Goal: Information Seeking & Learning: Find specific page/section

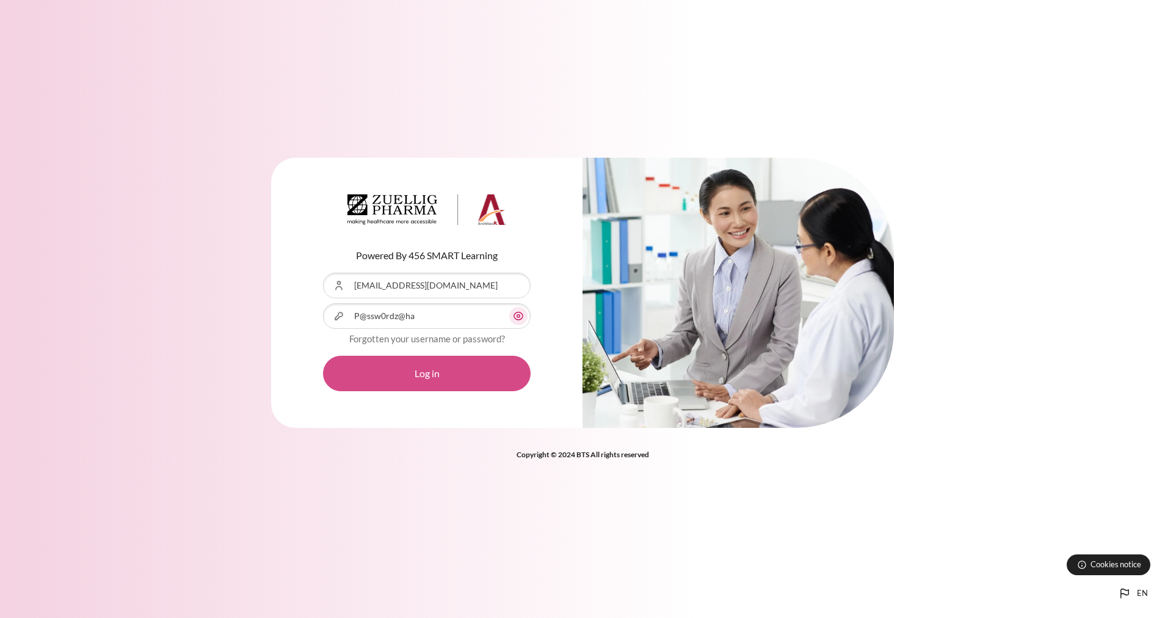
click at [428, 372] on button "Log in" at bounding box center [427, 372] width 208 height 35
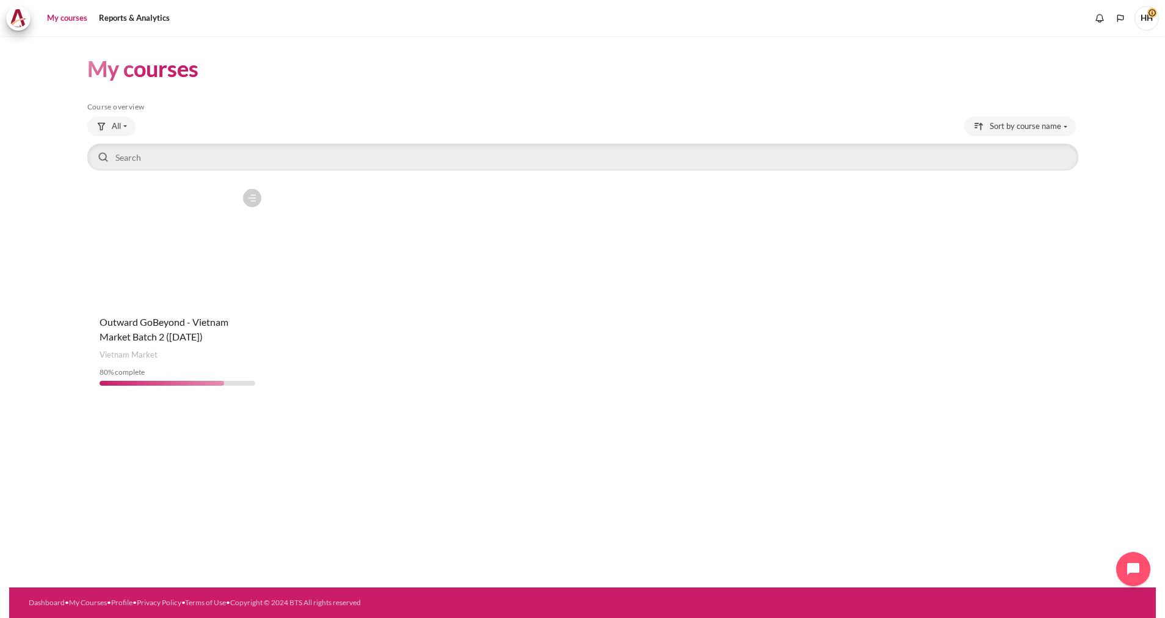
click at [181, 280] on figure "Content" at bounding box center [177, 244] width 181 height 122
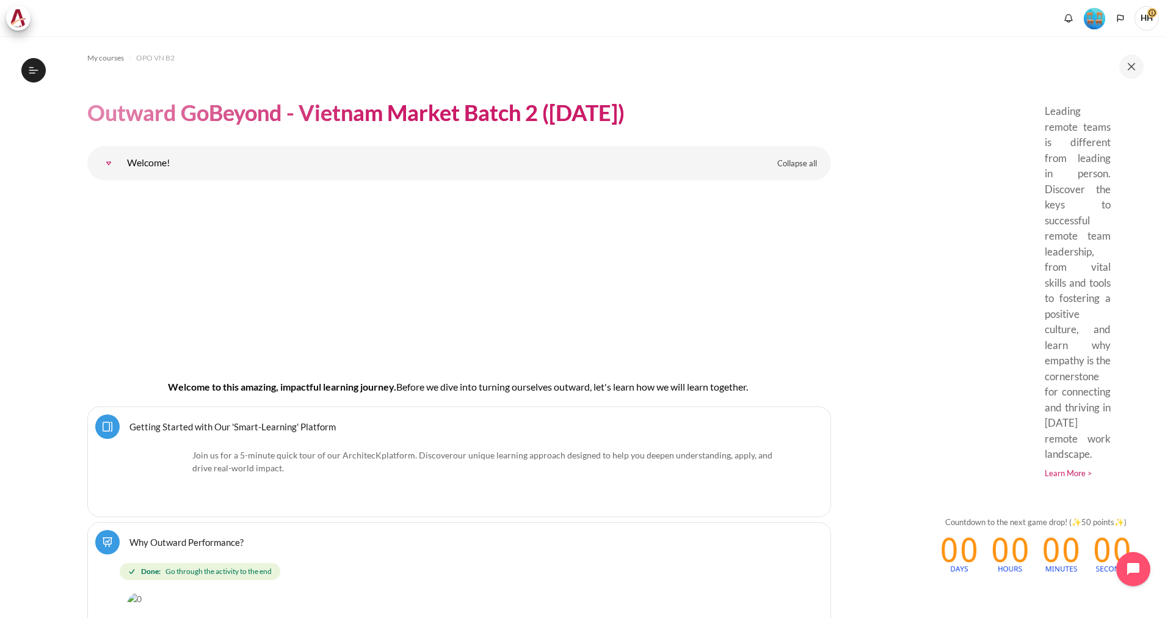
scroll to position [2105, 0]
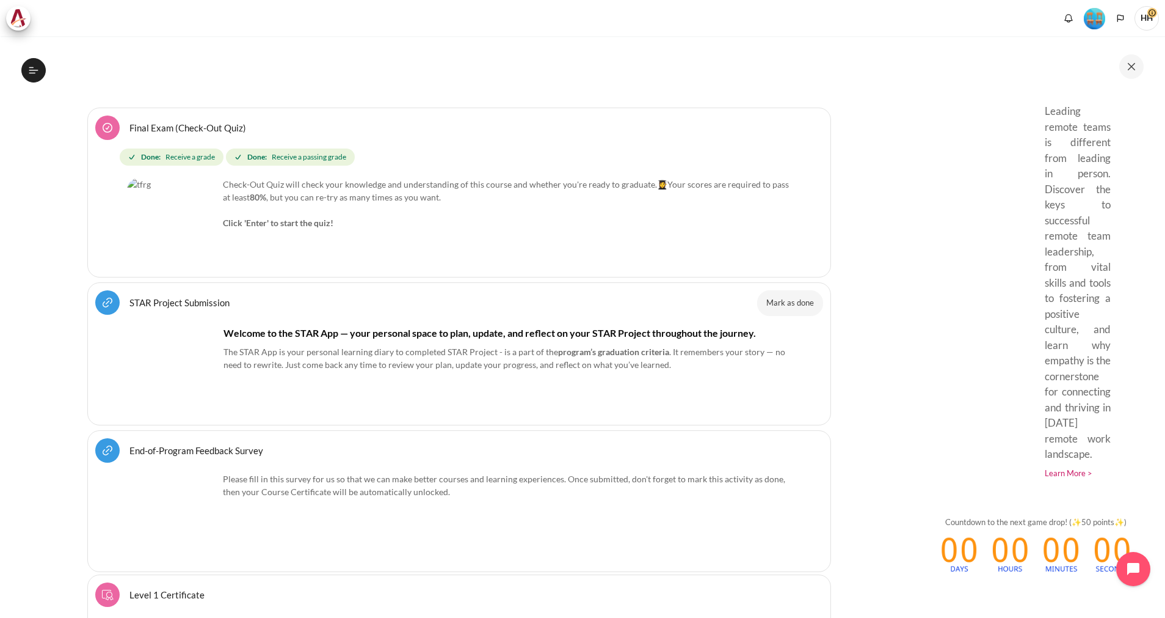
scroll to position [14128, 0]
click at [166, 297] on link "STAR Project Submission URL" at bounding box center [179, 303] width 100 height 12
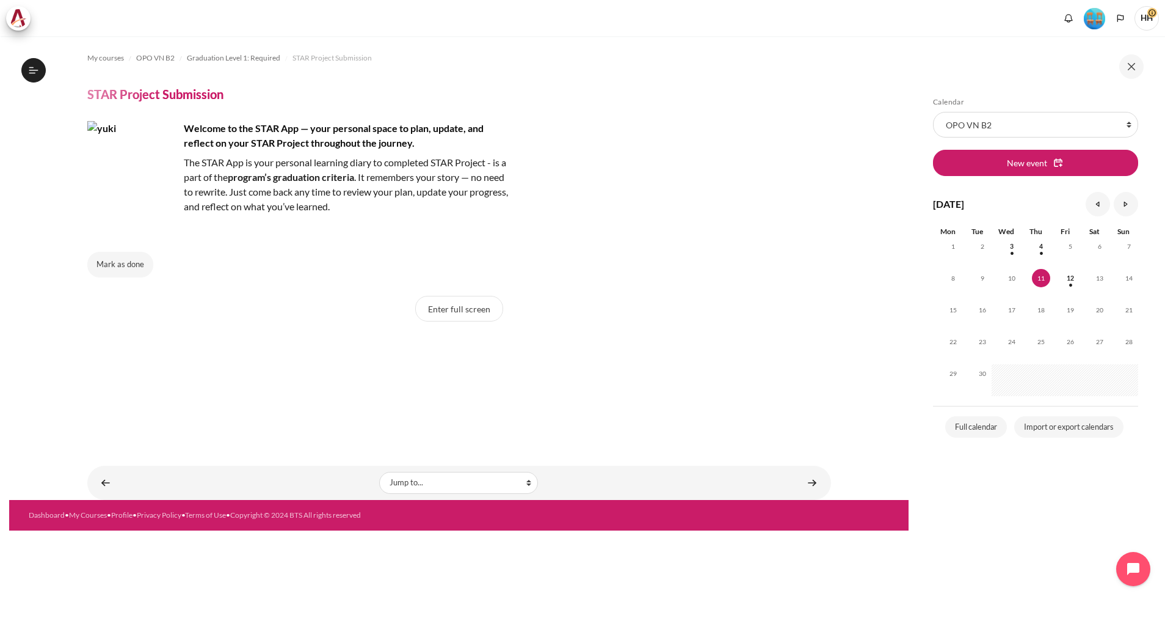
click at [723, 249] on div "Welcome to the STAR App — your personal space to plan, update, and reflect on y…" at bounding box center [459, 199] width 744 height 156
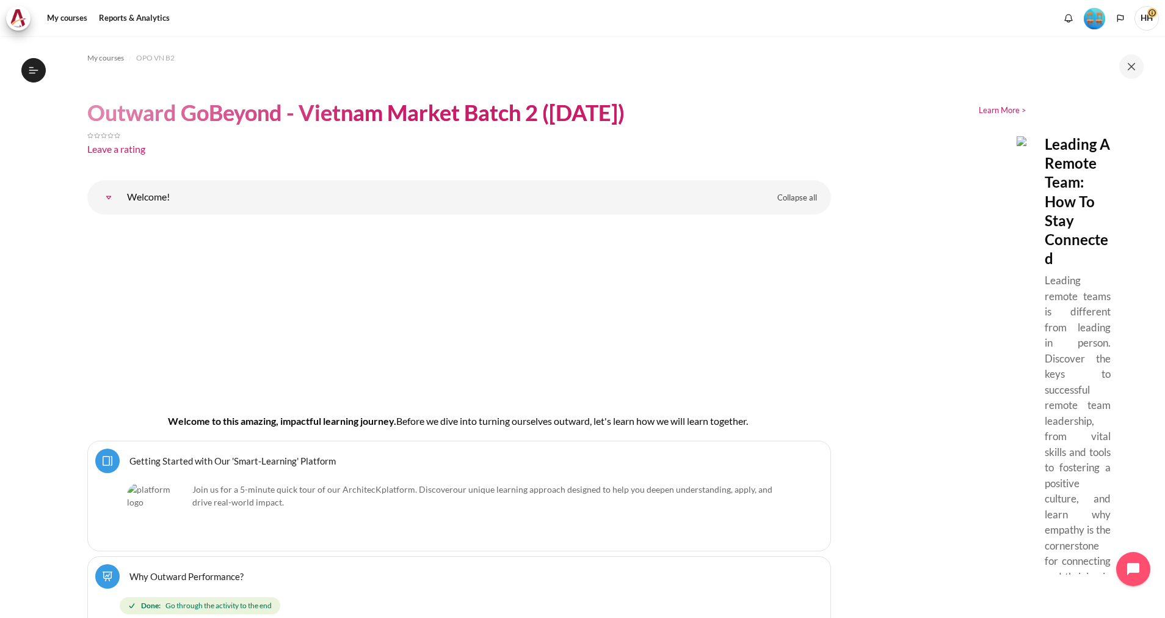
scroll to position [2105, 0]
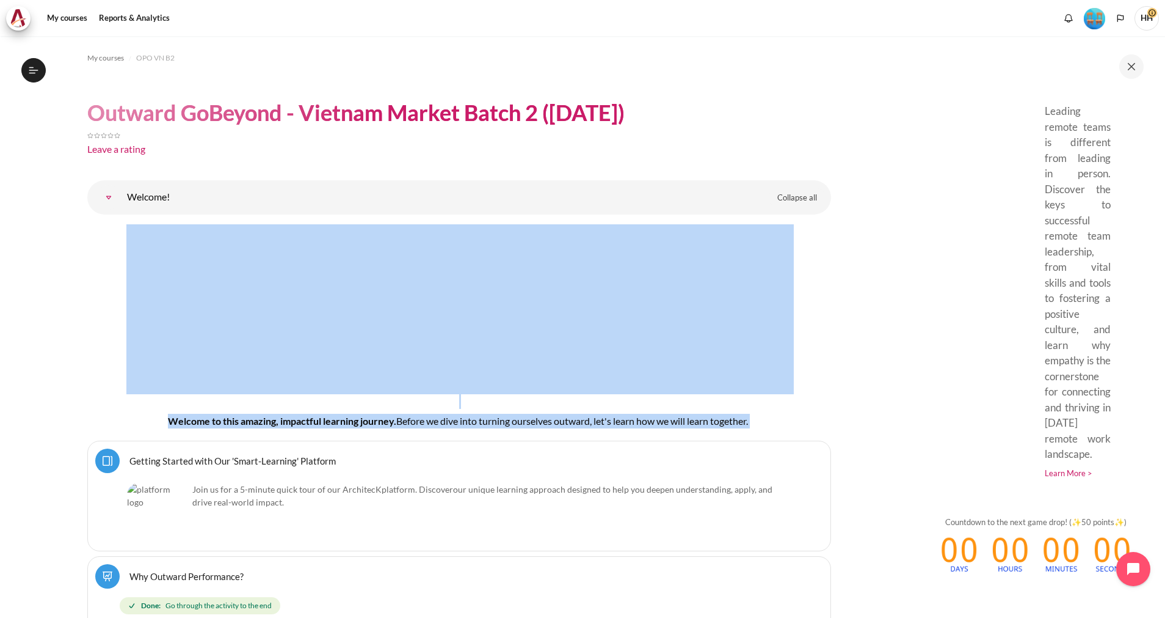
drag, startPoint x: 848, startPoint y: 277, endPoint x: 861, endPoint y: 413, distance: 136.8
drag, startPoint x: 861, startPoint y: 413, endPoint x: 842, endPoint y: 359, distance: 57.9
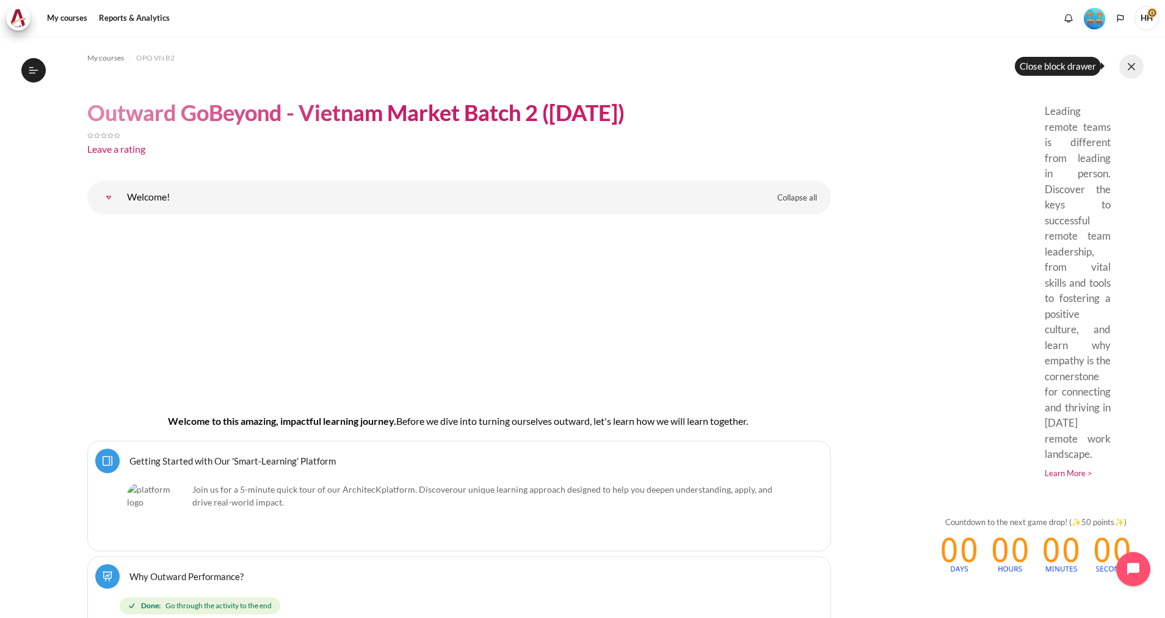
click at [1134, 64] on button at bounding box center [1132, 66] width 24 height 24
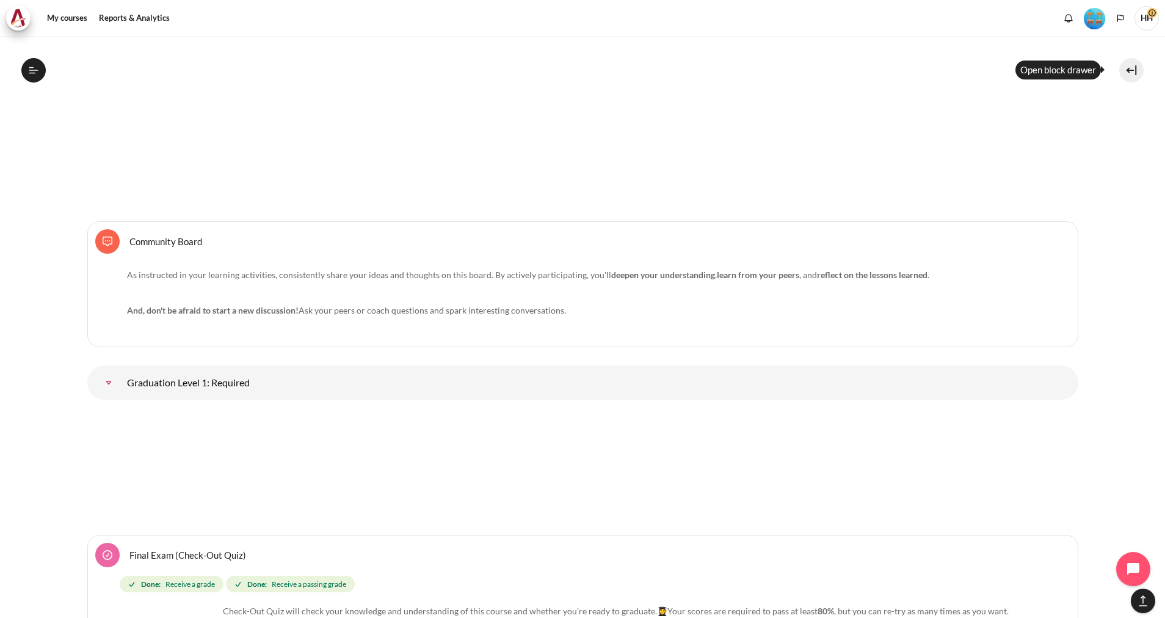
scroll to position [13837, 0]
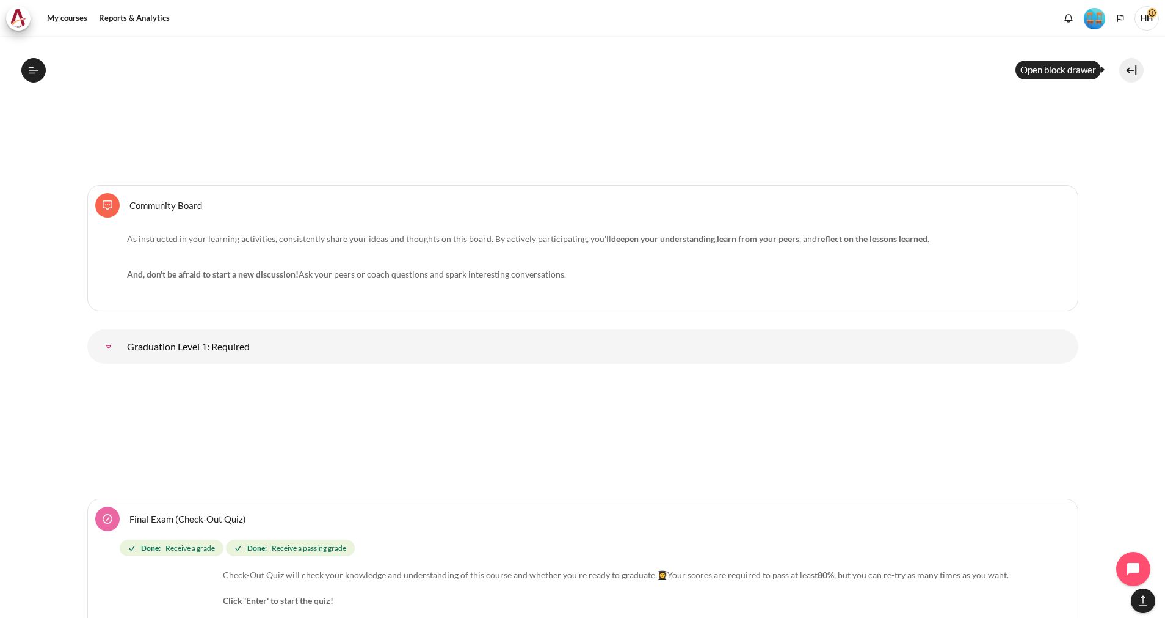
click at [145, 199] on link "Community Board Forum" at bounding box center [165, 205] width 73 height 12
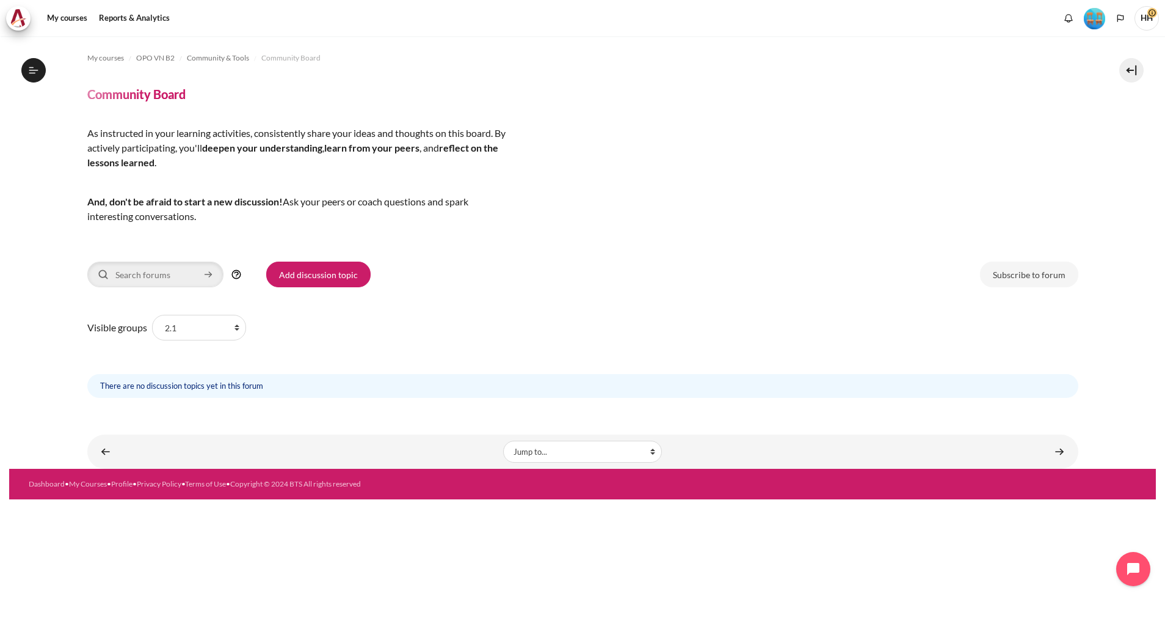
scroll to position [1109, 0]
click at [307, 268] on link "Add discussion topic" at bounding box center [318, 274] width 104 height 26
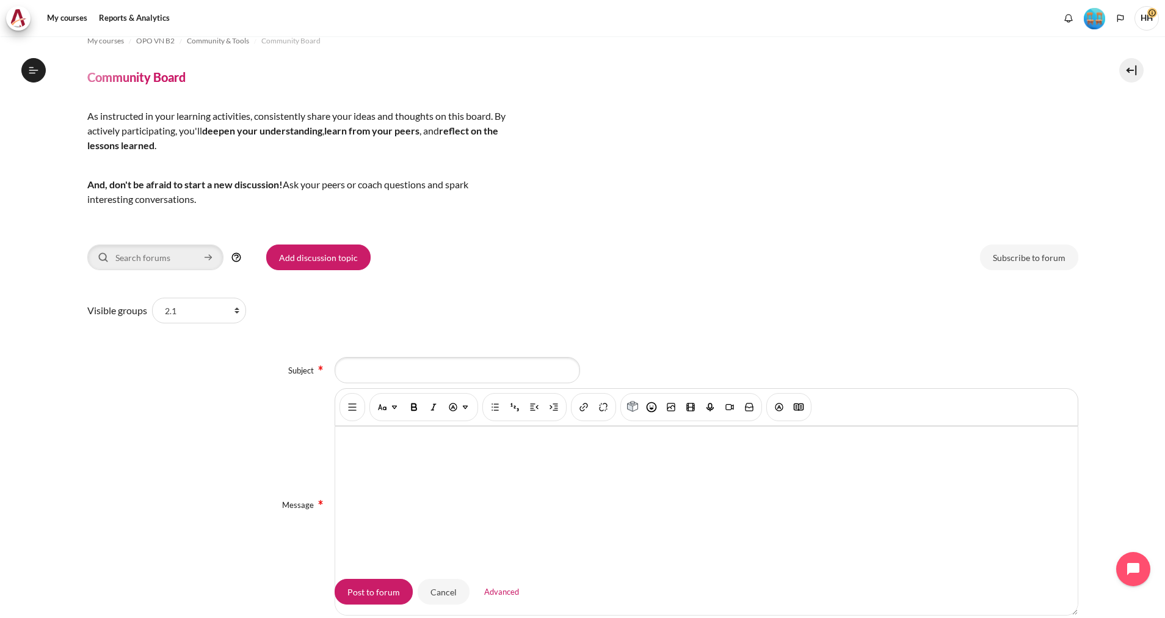
scroll to position [0, 0]
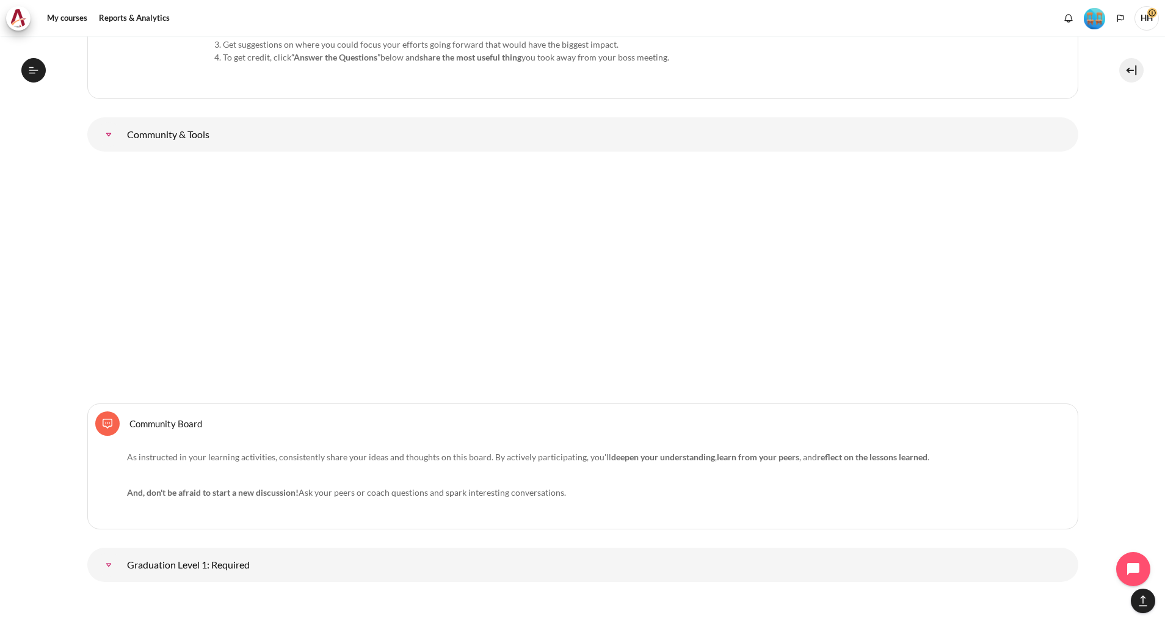
scroll to position [13783, 0]
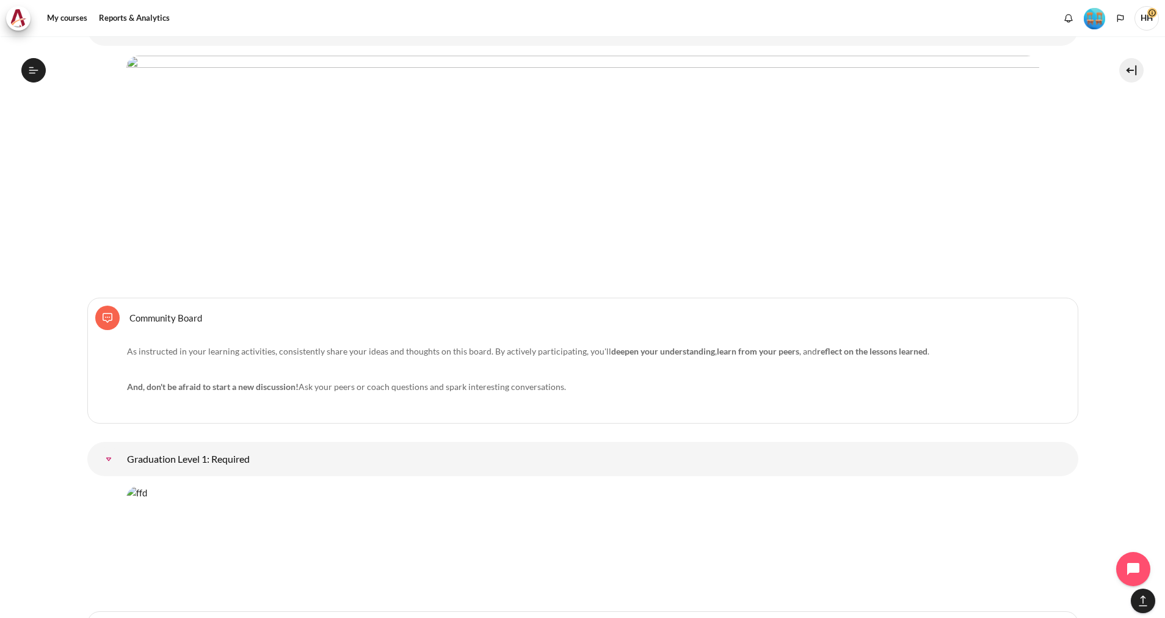
scroll to position [13835, 0]
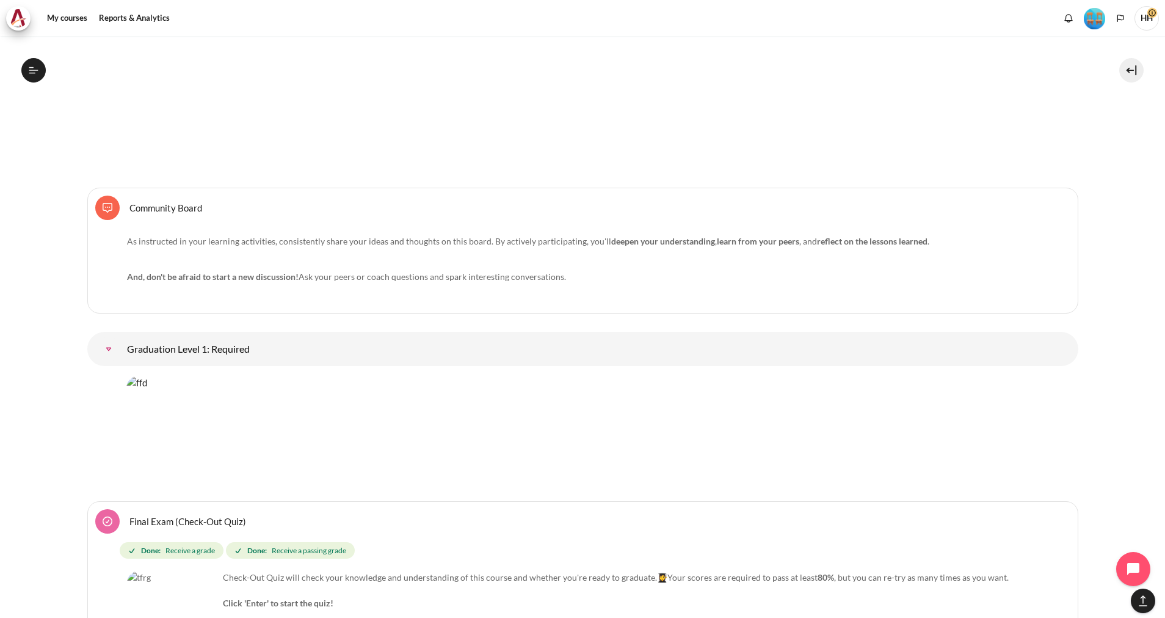
click at [161, 206] on link "Community Board Forum" at bounding box center [165, 208] width 73 height 12
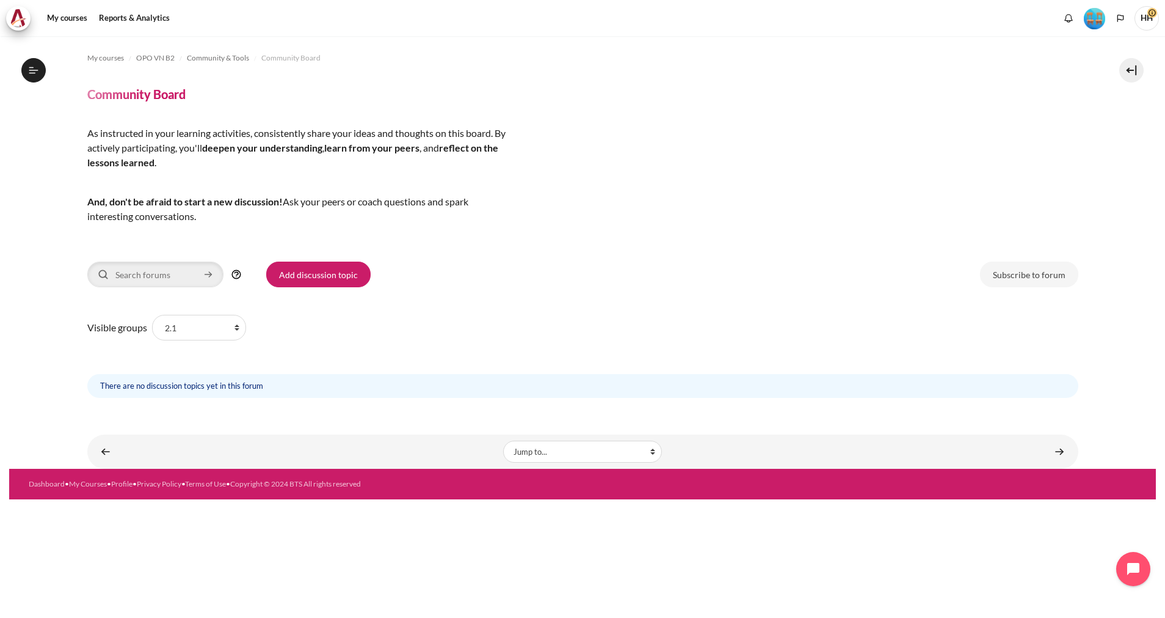
scroll to position [1109, 0]
click at [209, 275] on icon "Content" at bounding box center [210, 274] width 2 height 5
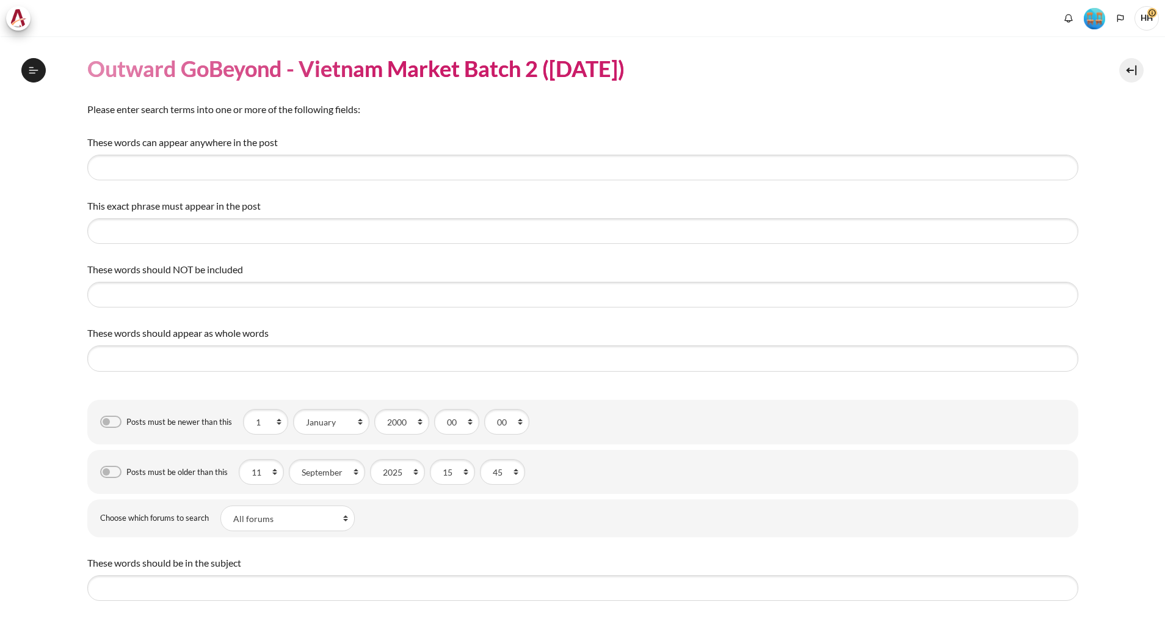
select select "Content"
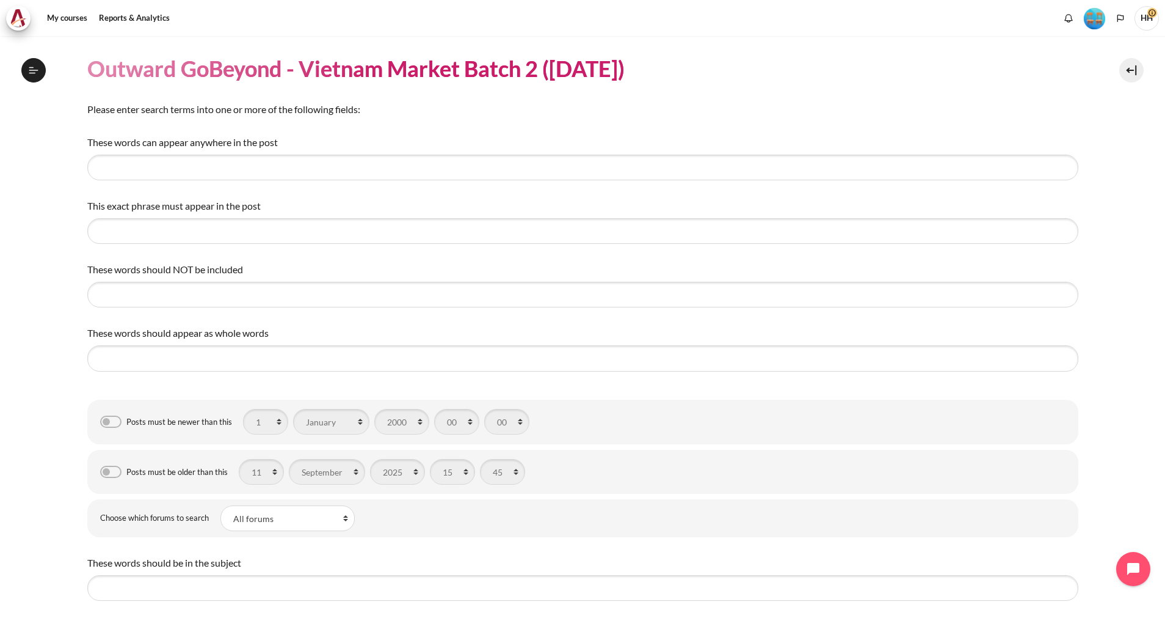
click at [199, 181] on div "These words can appear anywhere in the post This exact phrase must appear in th…" at bounding box center [582, 487] width 991 height 705
click at [188, 174] on input "These words can appear anywhere in the post" at bounding box center [582, 168] width 991 height 26
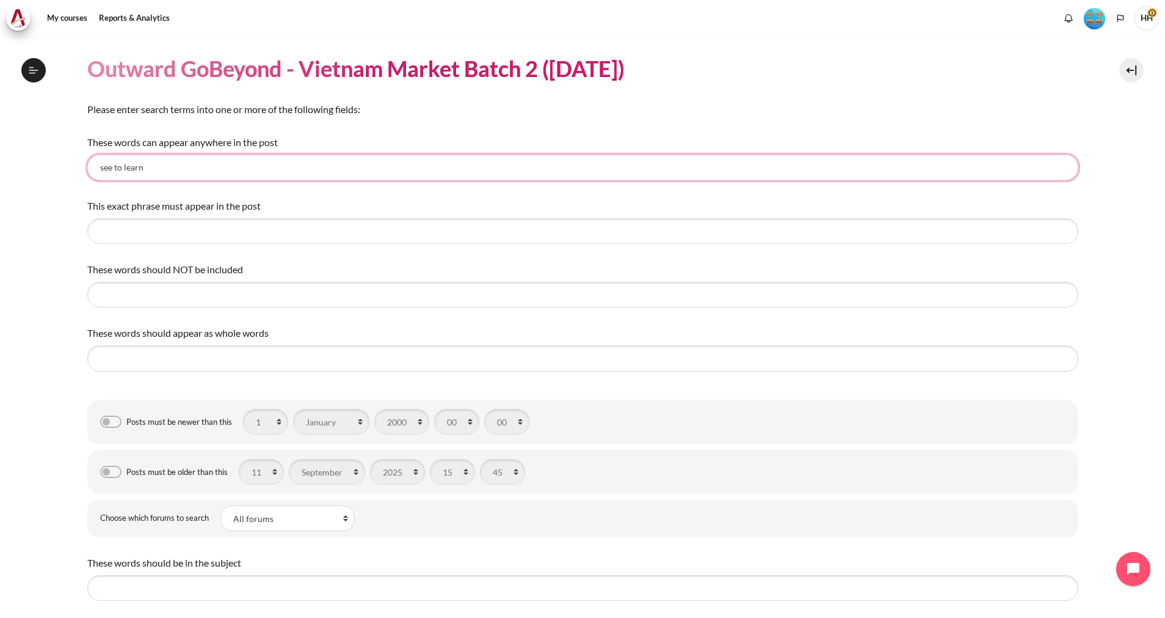
type input "see to learn"
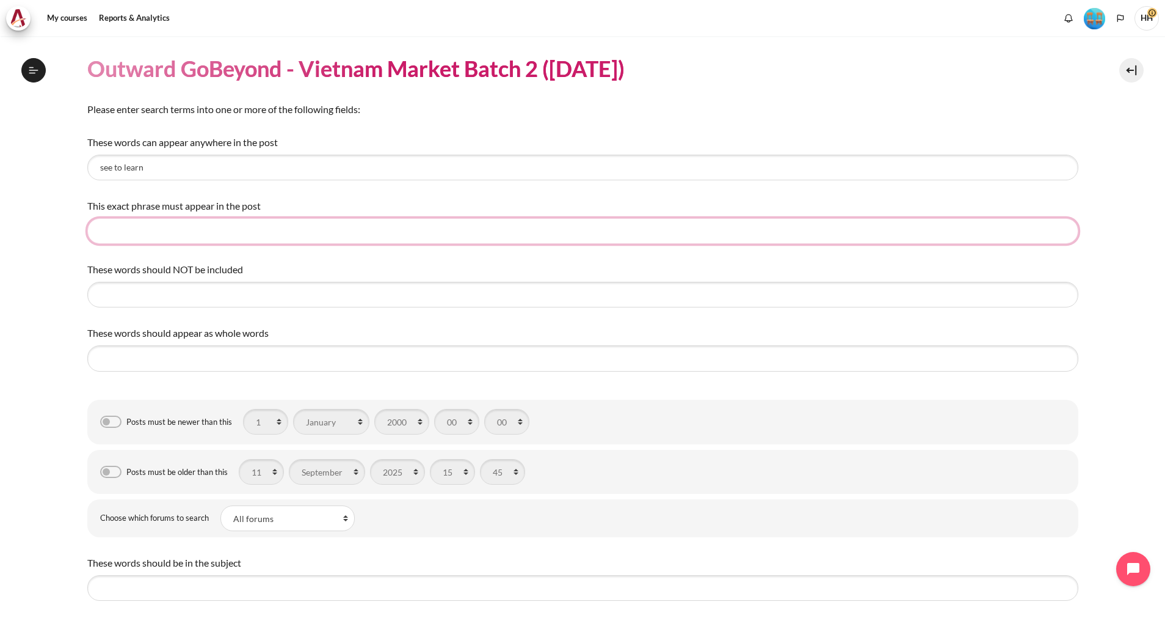
click at [138, 240] on input "This exact phrase must appear in the post" at bounding box center [582, 231] width 991 height 26
type input "See"
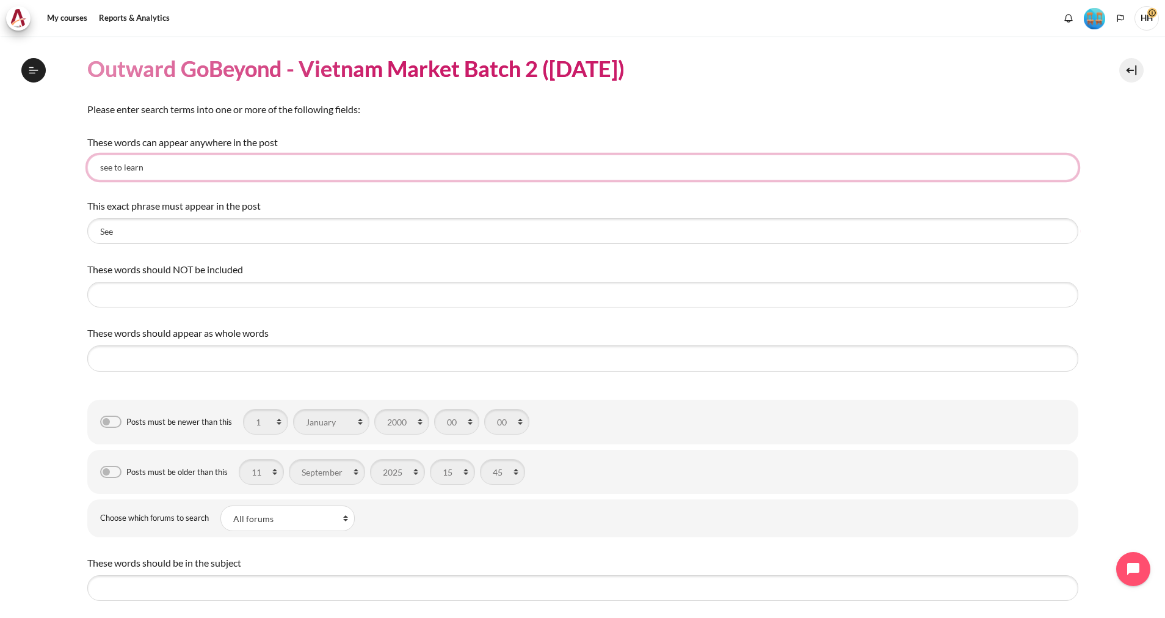
click at [145, 172] on input "see to learn" at bounding box center [582, 168] width 991 height 26
type input "see"
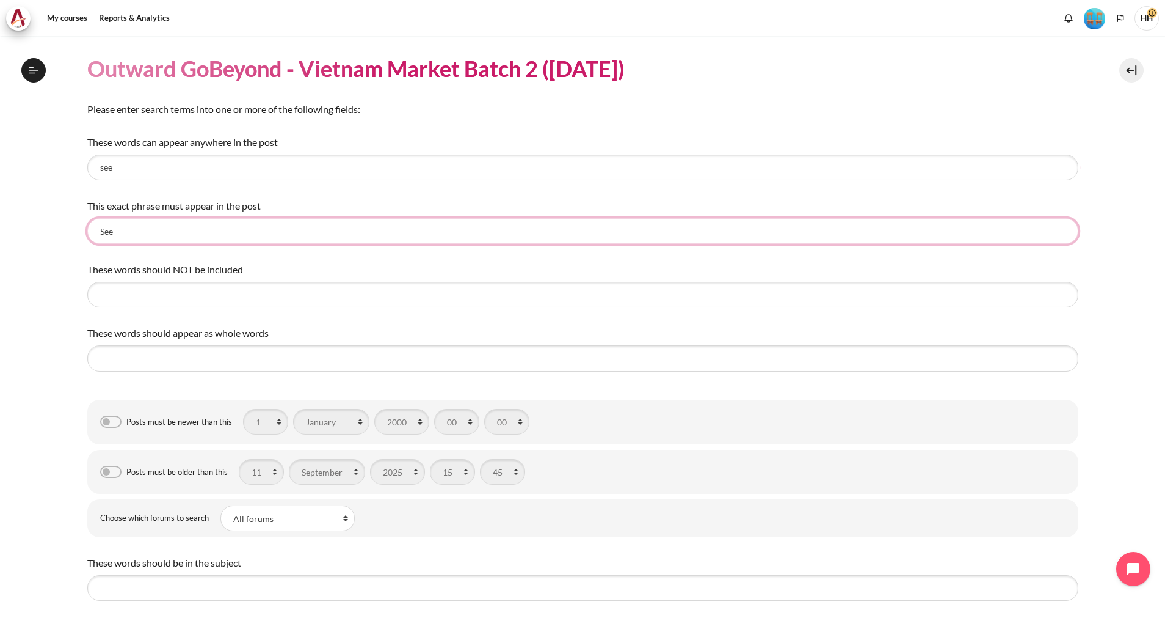
click at [147, 226] on input "See" at bounding box center [582, 231] width 991 height 26
type input "See to learn"
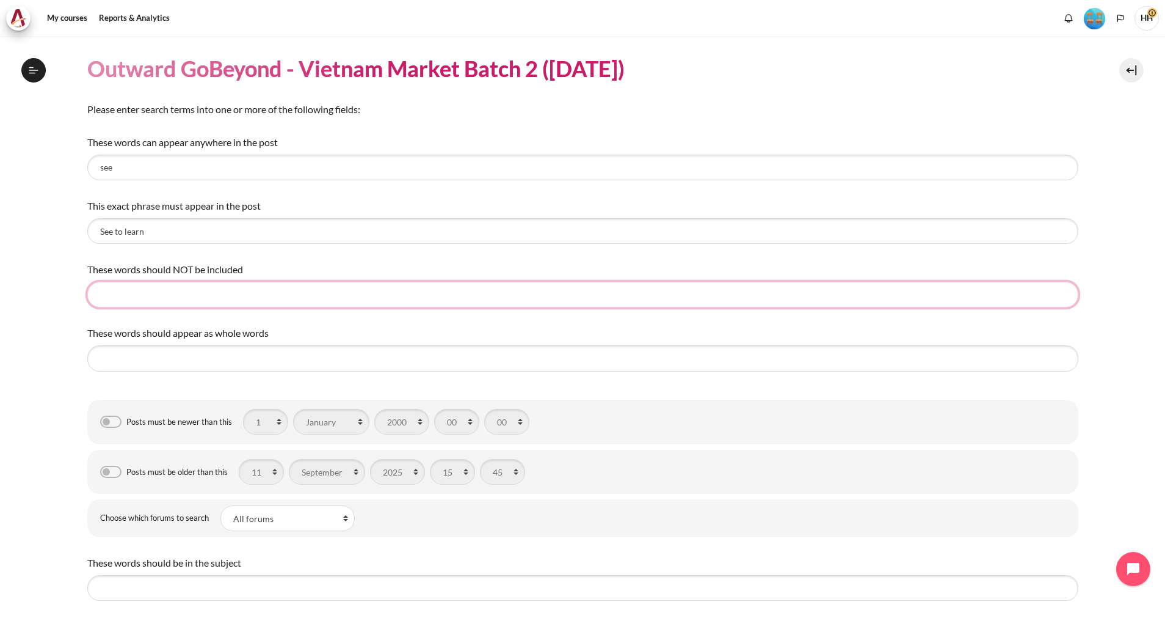
click at [119, 302] on input "These words should NOT be included" at bounding box center [582, 295] width 991 height 26
type input "inward"
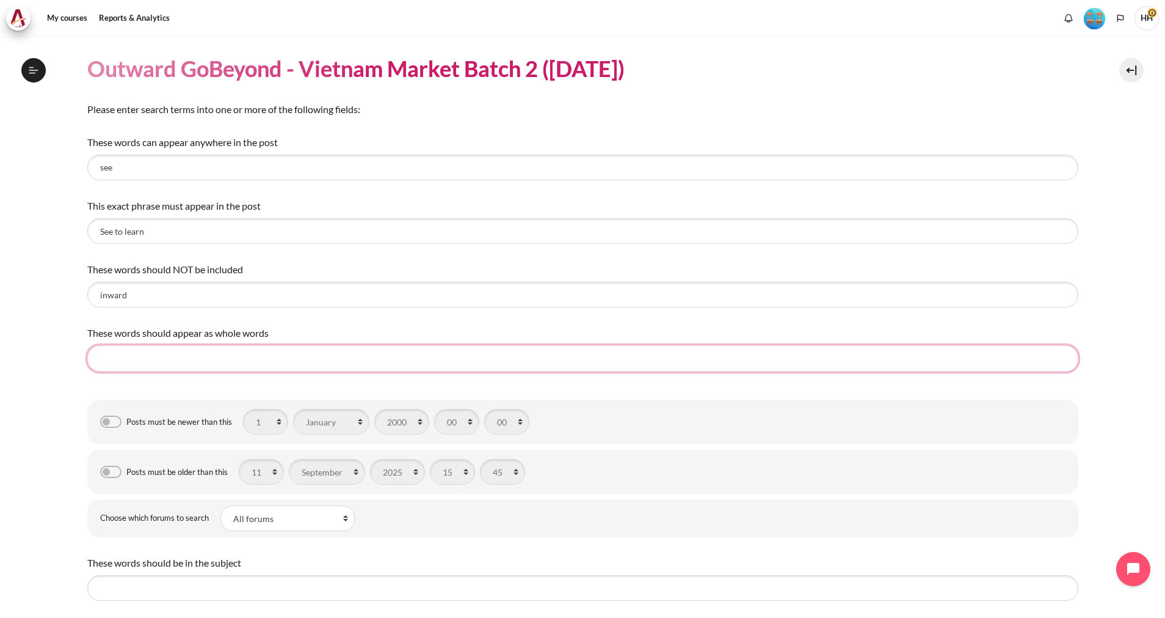
click at [134, 363] on input "These words should appear as whole words" at bounding box center [582, 358] width 991 height 26
type input "u"
type input "ư"
type input "uotward mindset"
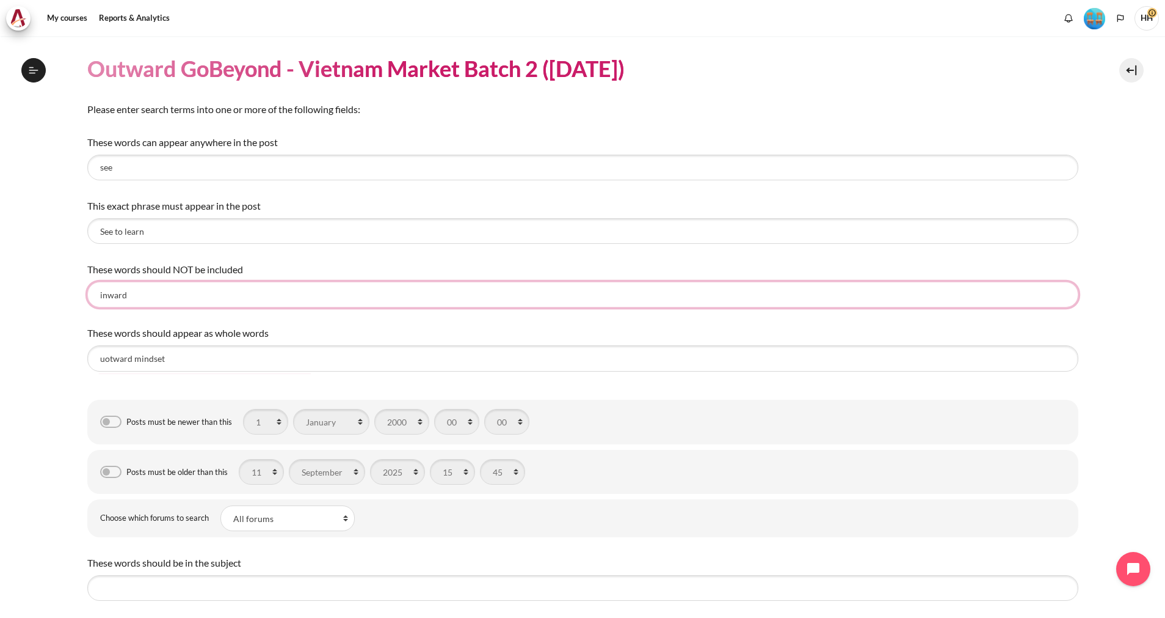
click at [142, 299] on input "inward" at bounding box center [582, 295] width 991 height 26
type input "inward mindset"
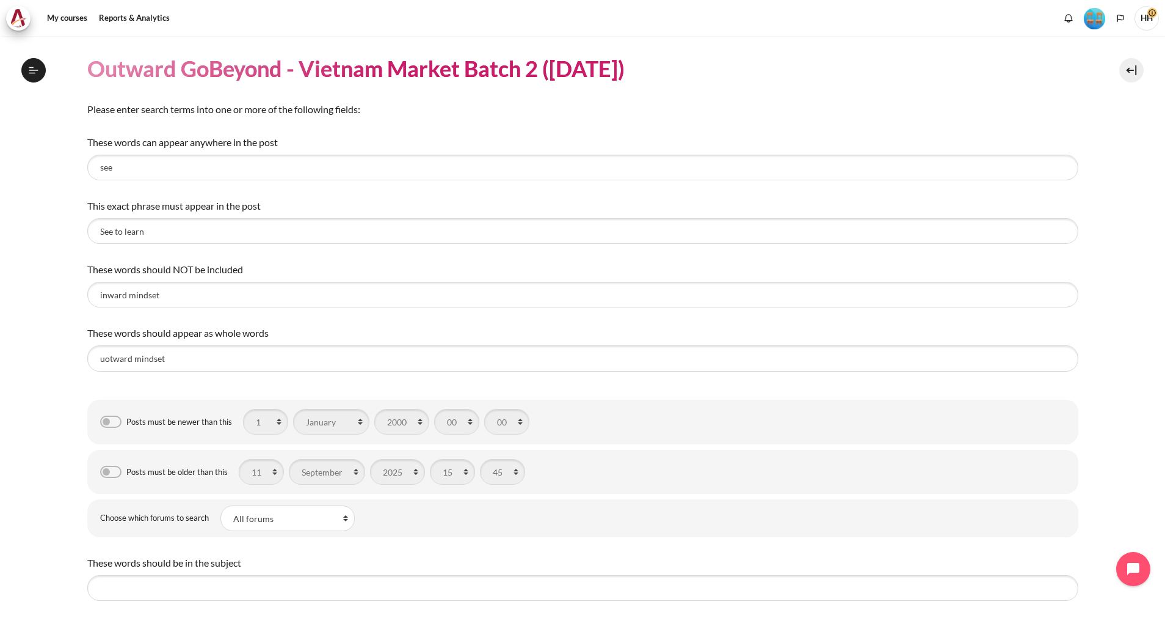
click at [126, 423] on label "Posts must be newer than this" at bounding box center [179, 421] width 106 height 13
click at [118, 423] on input "Posts must be newer than this" at bounding box center [110, 421] width 21 height 12
checkbox input "true"
click at [418, 424] on select "1900 1901 1902 1903 1904 1905 1906 1907 1908 1909 1910 1911 1912 1913 1914 1915…" at bounding box center [401, 422] width 55 height 26
click at [374, 409] on select "1900 1901 1902 1903 1904 1905 1906 1907 1908 1909 1910 1911 1912 1913 1914 1915…" at bounding box center [401, 422] width 55 height 26
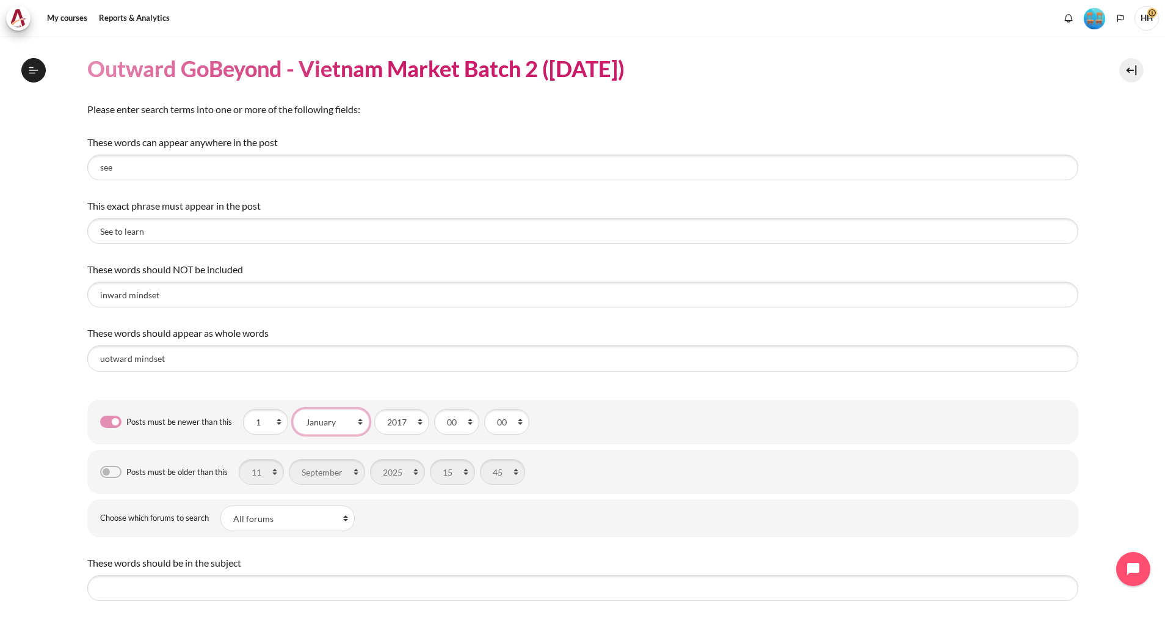
click at [359, 420] on select "January February March April May June July August September October November De…" at bounding box center [331, 422] width 76 height 26
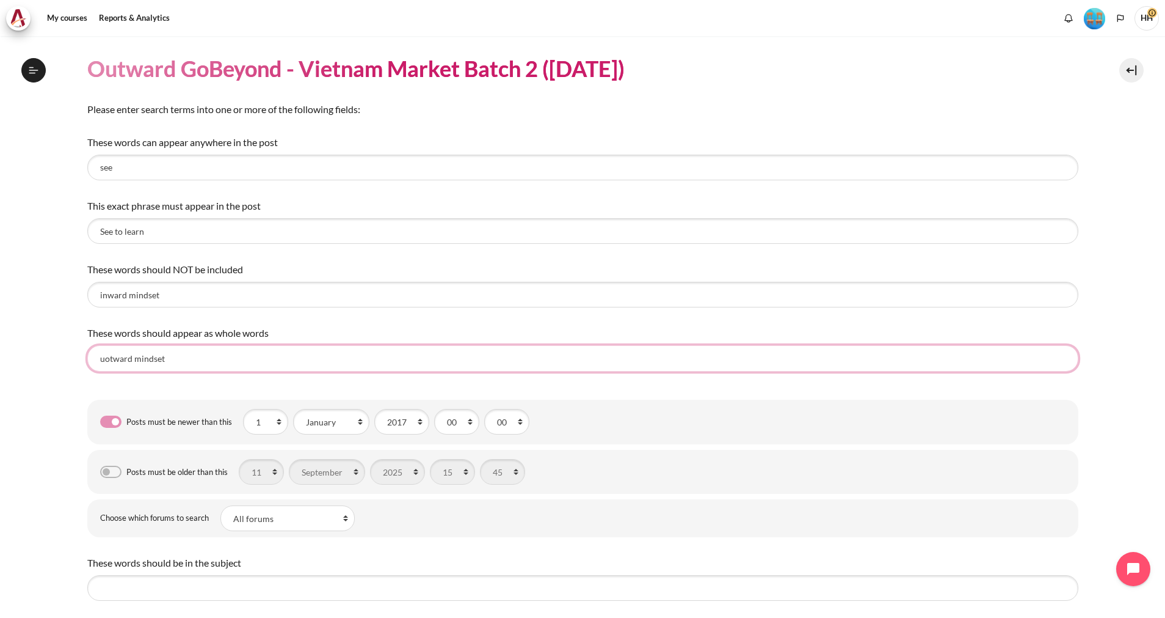
click at [472, 356] on input "uotward mindset" at bounding box center [582, 358] width 991 height 26
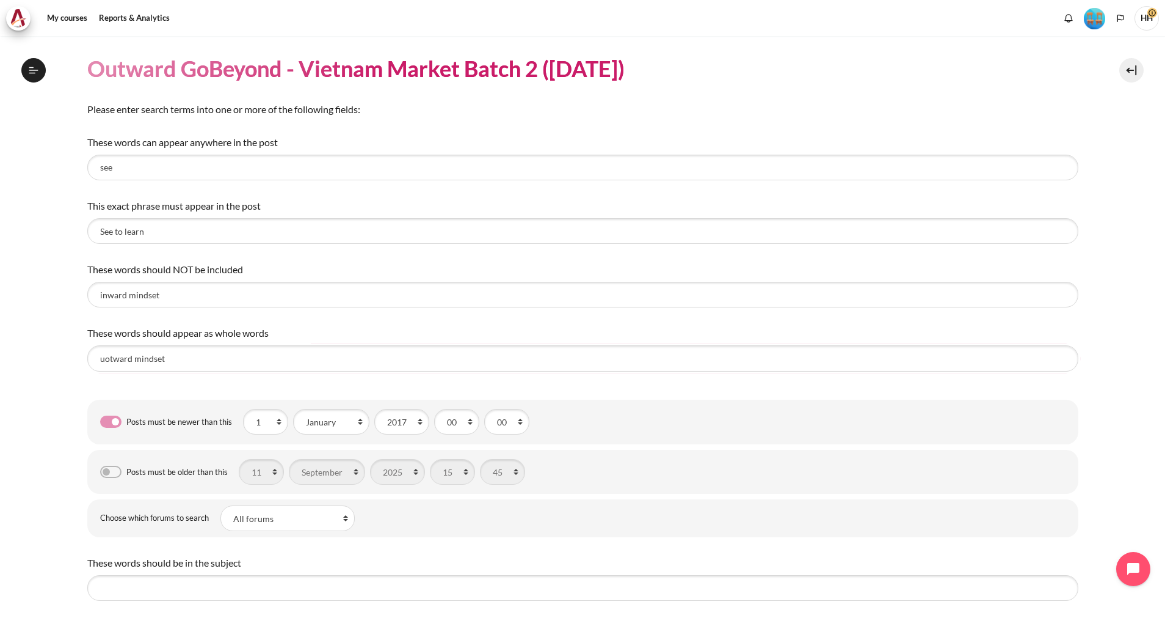
click at [126, 472] on label "Posts must be older than this" at bounding box center [176, 471] width 101 height 13
click at [126, 475] on label "Posts must be older than this" at bounding box center [176, 471] width 101 height 13
click at [186, 472] on label "Posts must be older than this" at bounding box center [176, 471] width 101 height 13
click at [126, 465] on label "Posts must be older than this" at bounding box center [176, 471] width 101 height 13
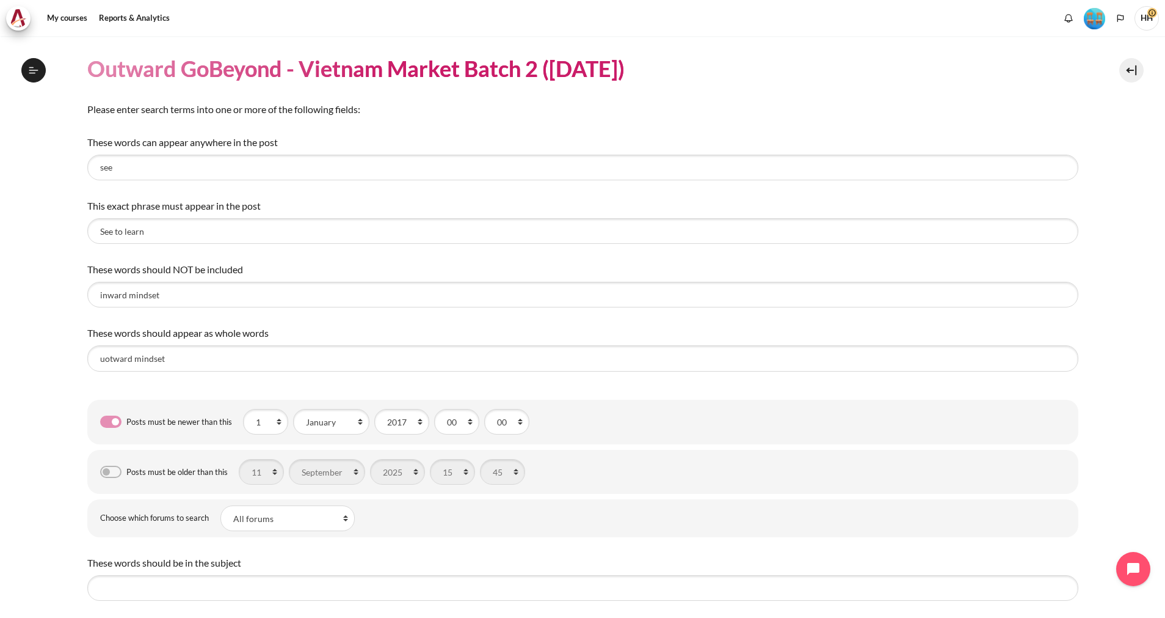
click at [126, 465] on label "Posts must be older than this" at bounding box center [176, 471] width 101 height 13
drag, startPoint x: 112, startPoint y: 465, endPoint x: 270, endPoint y: 390, distance: 174.6
click at [270, 390] on div "These words can appear anywhere in the post see This exact phrase must appear i…" at bounding box center [582, 487] width 991 height 705
click at [126, 470] on label "Posts must be older than this" at bounding box center [176, 471] width 101 height 13
click at [263, 416] on select "1 2 3 4 5 6 7 8 9 10 11 12 13 14 15 16 17 18 19 20 21 22 23 24 25 26 27 28 29 3…" at bounding box center [265, 422] width 45 height 26
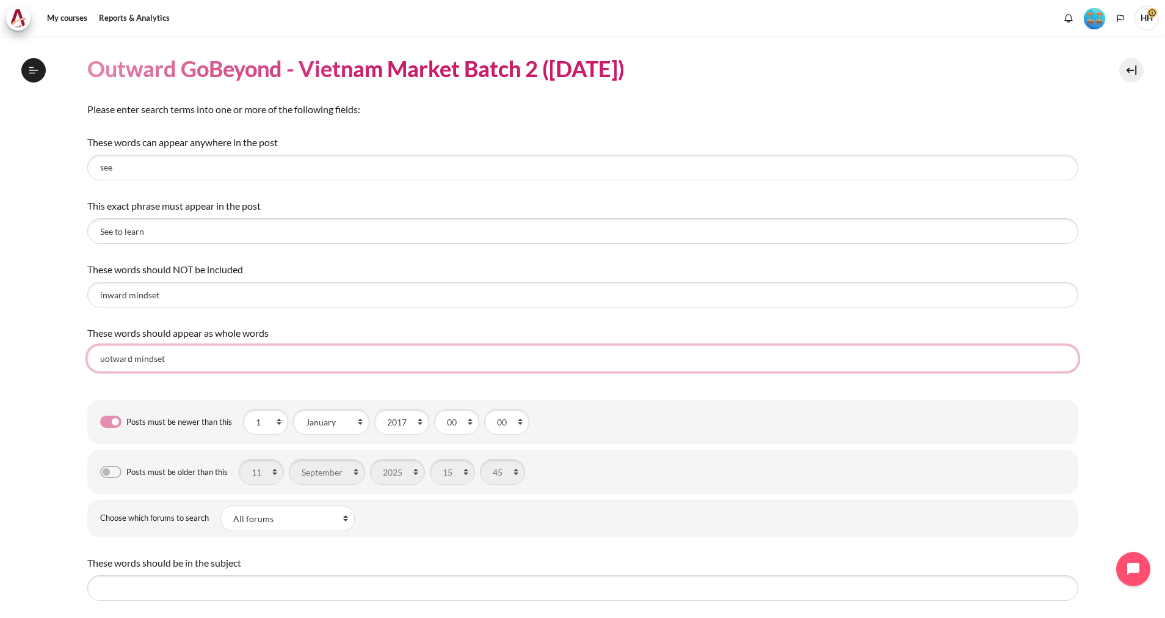
click at [388, 368] on input "uotward mindset" at bounding box center [582, 358] width 991 height 26
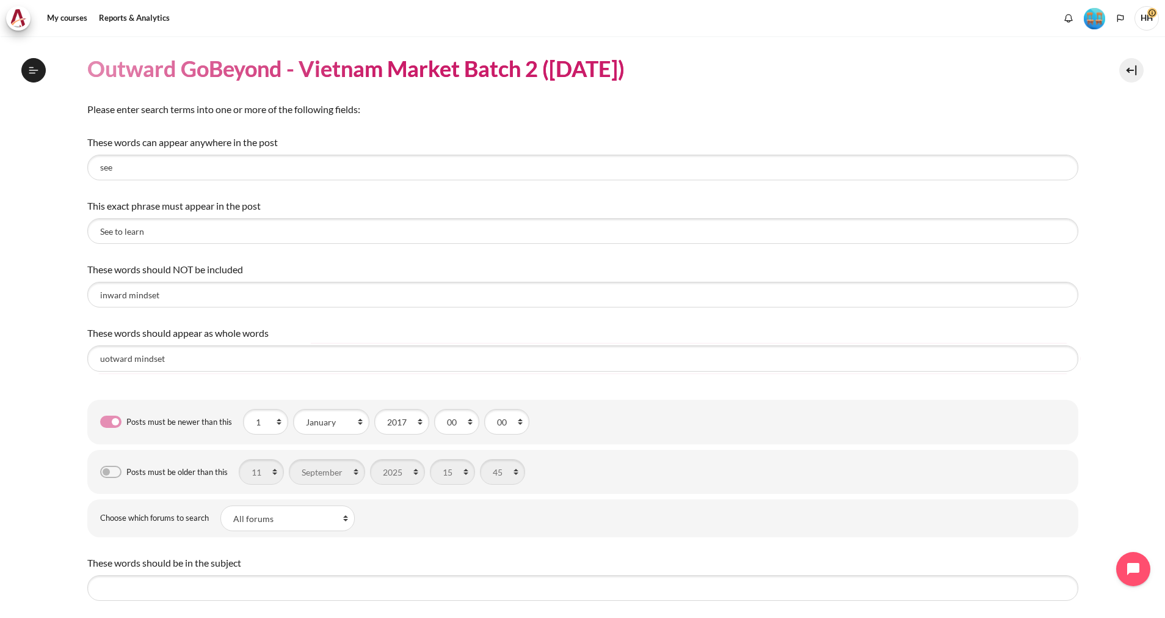
click at [126, 468] on label "Posts must be older than this" at bounding box center [176, 471] width 101 height 13
click at [390, 427] on select "1900 1901 1902 1903 1904 1905 1906 1907 1908 1909 1910 1911 1912 1913 1914 1915…" at bounding box center [401, 422] width 55 height 26
click at [244, 433] on div "Day 1 2 3 4 5 6 7 8 9 10 11 12 13 14 15 16 17 18 19 20 21 22 23 24 25 26 27 28 …" at bounding box center [265, 422] width 45 height 26
click at [419, 423] on select "1900 1901 1902 1903 1904 1905 1906 1907 1908 1909 1910 1911 1912 1913 1914 1915…" at bounding box center [401, 422] width 55 height 26
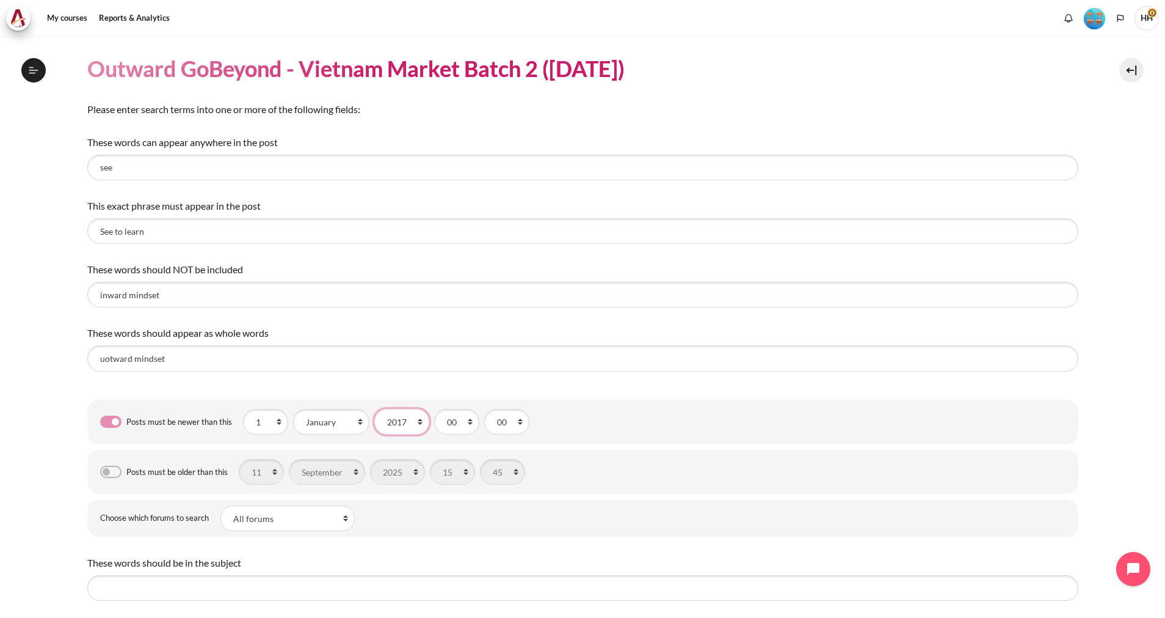
click at [419, 423] on select "1900 1901 1902 1903 1904 1905 1906 1907 1908 1909 1910 1911 1912 1913 1914 1915…" at bounding box center [401, 422] width 55 height 26
select select "2025"
click at [374, 409] on select "1900 1901 1902 1903 1904 1905 1906 1907 1908 1909 1910 1911 1912 1913 1914 1915…" at bounding box center [401, 422] width 55 height 26
click at [351, 424] on select "January February March April May June July August September October November De…" at bounding box center [331, 422] width 76 height 26
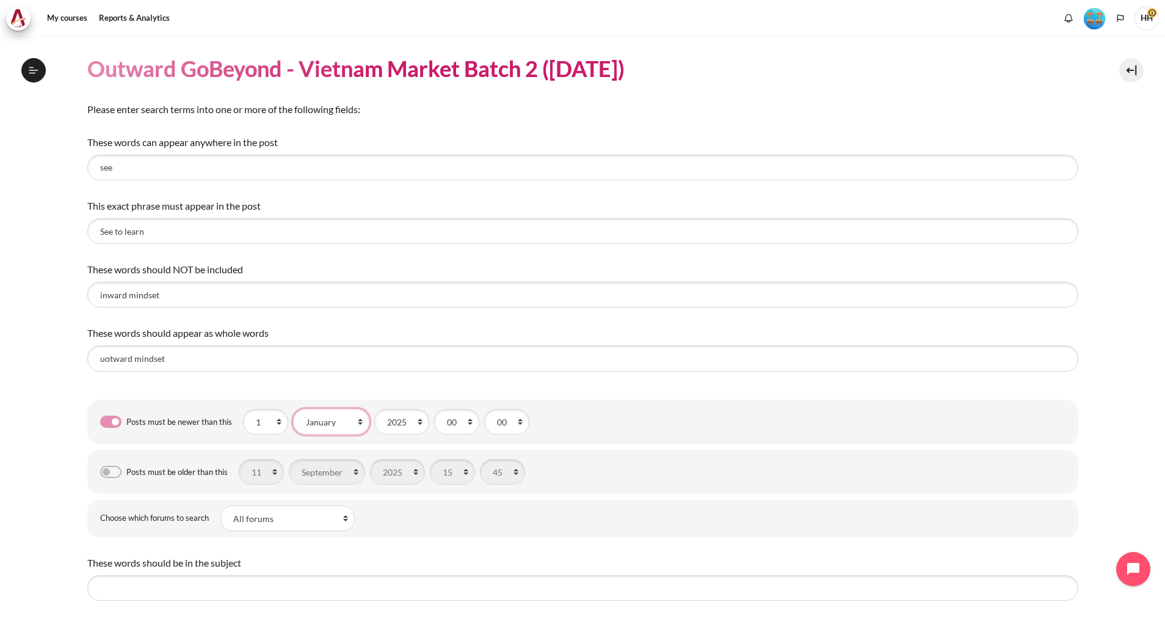
select select "9"
click at [293, 409] on select "January February March April May June July August September October November De…" at bounding box center [331, 422] width 76 height 26
click at [469, 426] on select "00 01 02 03 04 05 06 07 08 09 10 11 12 13 14 15 16 17 18 19 20 21 22 23" at bounding box center [456, 422] width 45 height 26
select select "10"
click at [434, 409] on select "00 01 02 03 04 05 06 07 08 09 10 11 12 13 14 15 16 17 18 19 20 21 22 23" at bounding box center [456, 422] width 45 height 26
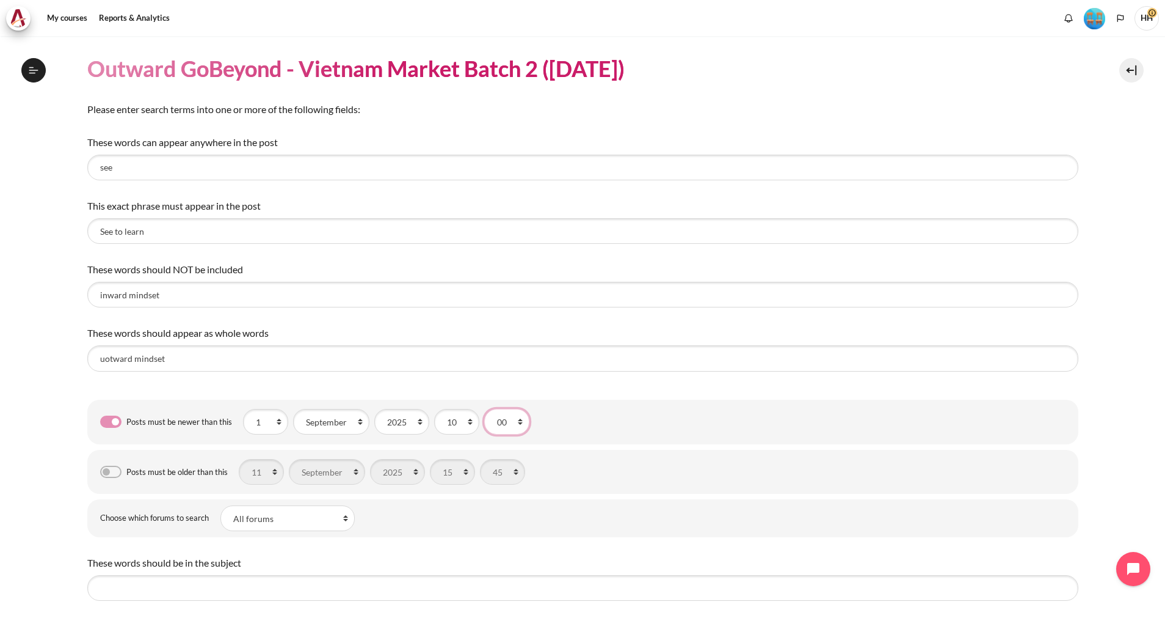
click at [518, 424] on select "00 05 10 15 20 25 30 35 40 45 50 55" at bounding box center [506, 422] width 45 height 26
select select "50"
click at [484, 409] on select "00 05 10 15 20 25 30 35 40 45 50 55" at bounding box center [506, 422] width 45 height 26
click at [405, 541] on div "These words can appear anywhere in the post see This exact phrase must appear i…" at bounding box center [582, 487] width 991 height 705
click at [108, 479] on div "Posts must be older than this Day 1 2 3 4 5 6 7 8 9 10 11 12 13 14 15 16 17 18 …" at bounding box center [312, 471] width 425 height 32
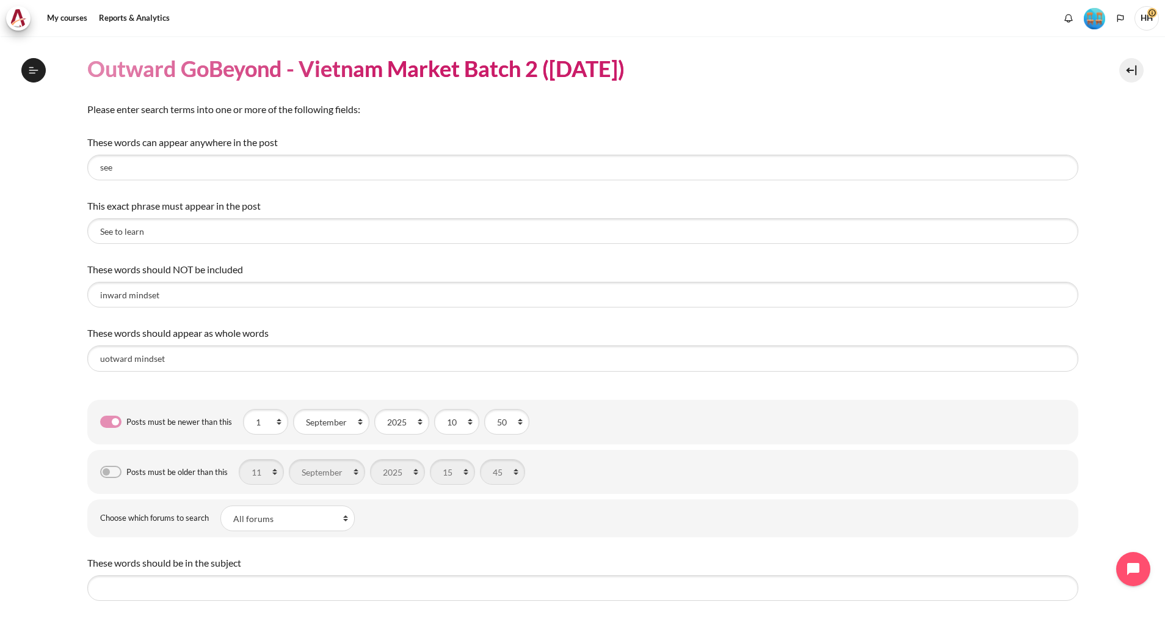
click at [112, 464] on div "Posts must be older than this Day 1 2 3 4 5 6 7 8 9 10 11 12 13 14 15 16 17 18 …" at bounding box center [312, 471] width 425 height 32
drag, startPoint x: 112, startPoint y: 464, endPoint x: 236, endPoint y: 508, distance: 131.6
click at [236, 508] on select "All forums Community Board" at bounding box center [287, 518] width 134 height 26
select select "312"
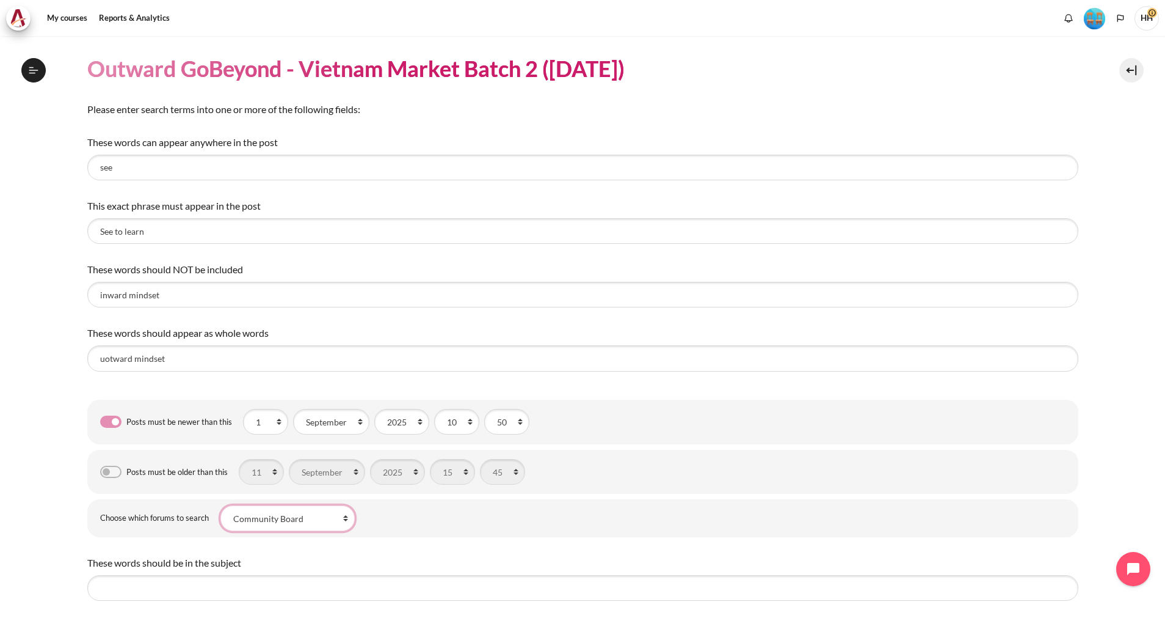
click at [220, 505] on select "All forums Community Board" at bounding box center [287, 518] width 134 height 26
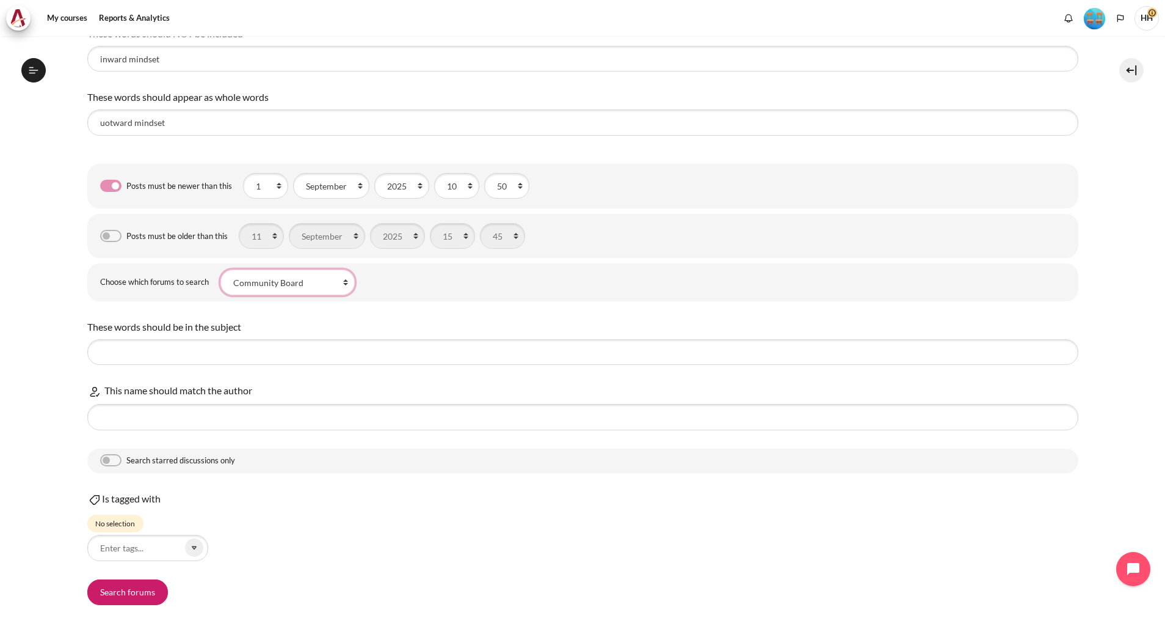
scroll to position [238, 0]
click at [126, 235] on label "Posts must be older than this" at bounding box center [176, 233] width 101 height 13
click at [129, 347] on input "These words should be in the subject" at bounding box center [582, 350] width 991 height 26
click at [348, 285] on select "All forums Community Board" at bounding box center [287, 280] width 134 height 26
click at [220, 267] on select "All forums Community Board" at bounding box center [287, 280] width 134 height 26
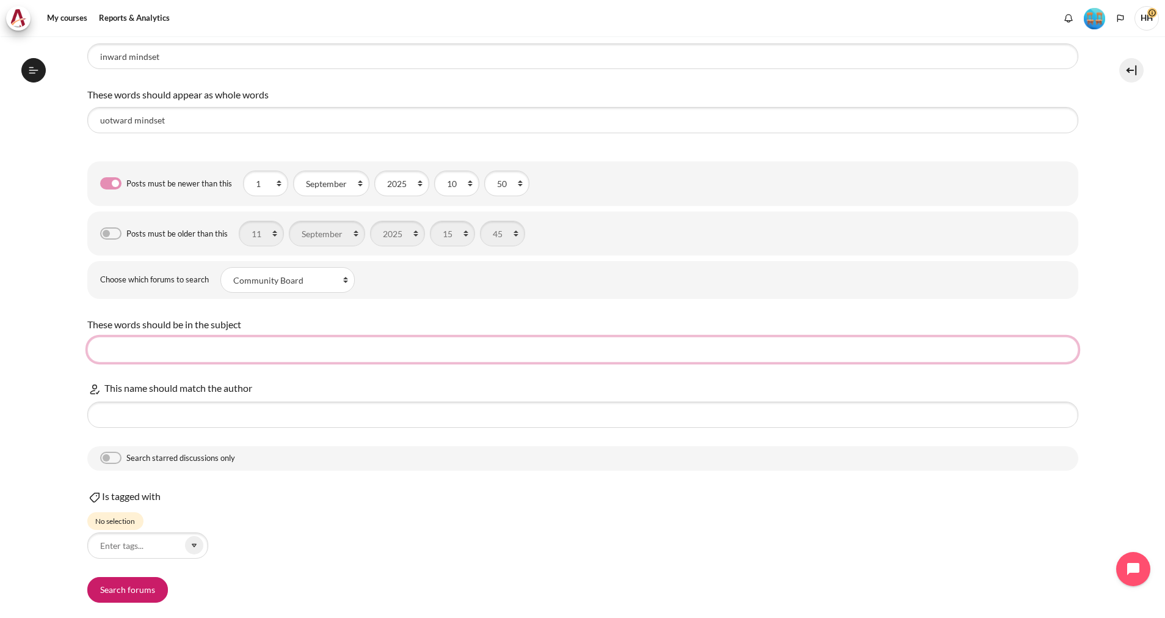
click at [161, 349] on input "These words should be in the subject" at bounding box center [582, 350] width 991 height 26
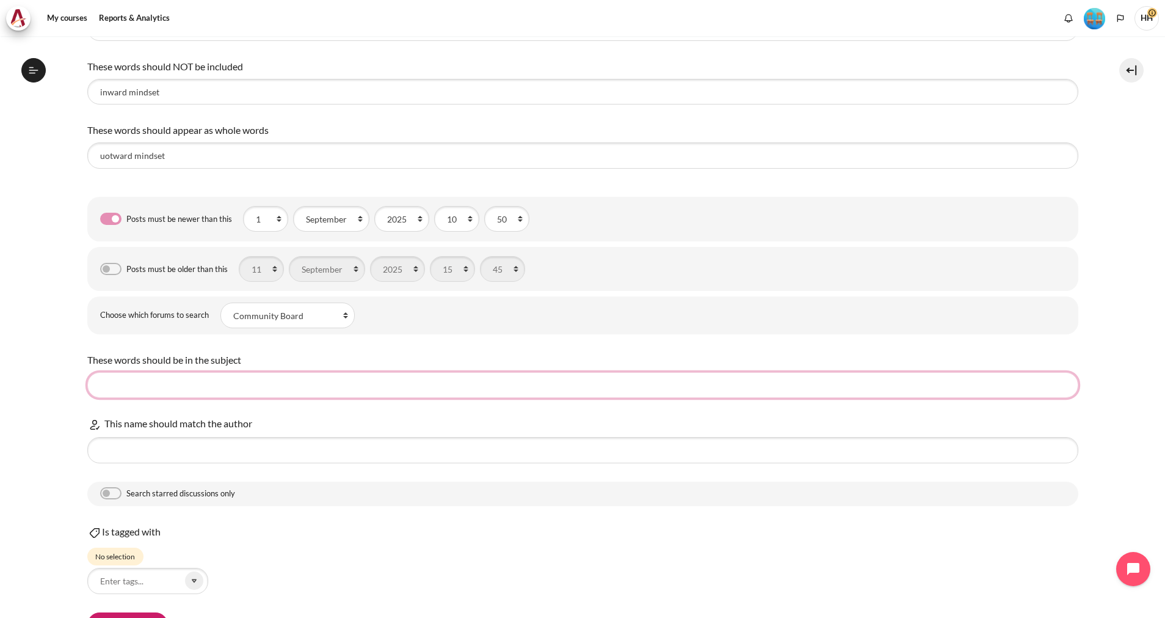
scroll to position [205, 0]
type input "understand"
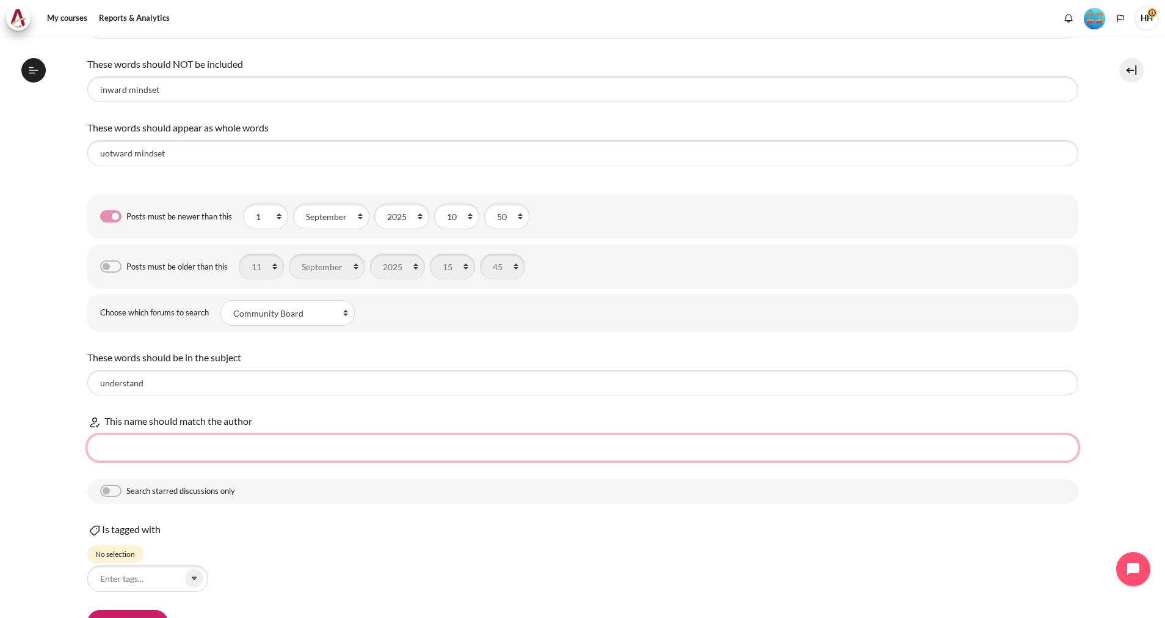
click at [134, 451] on input "This name should match the author" at bounding box center [582, 447] width 991 height 26
type input "My SLM"
click at [126, 490] on label "Search starred discussions only" at bounding box center [180, 490] width 109 height 13
click at [109, 490] on input "Search starred discussions only" at bounding box center [110, 490] width 21 height 12
checkbox input "true"
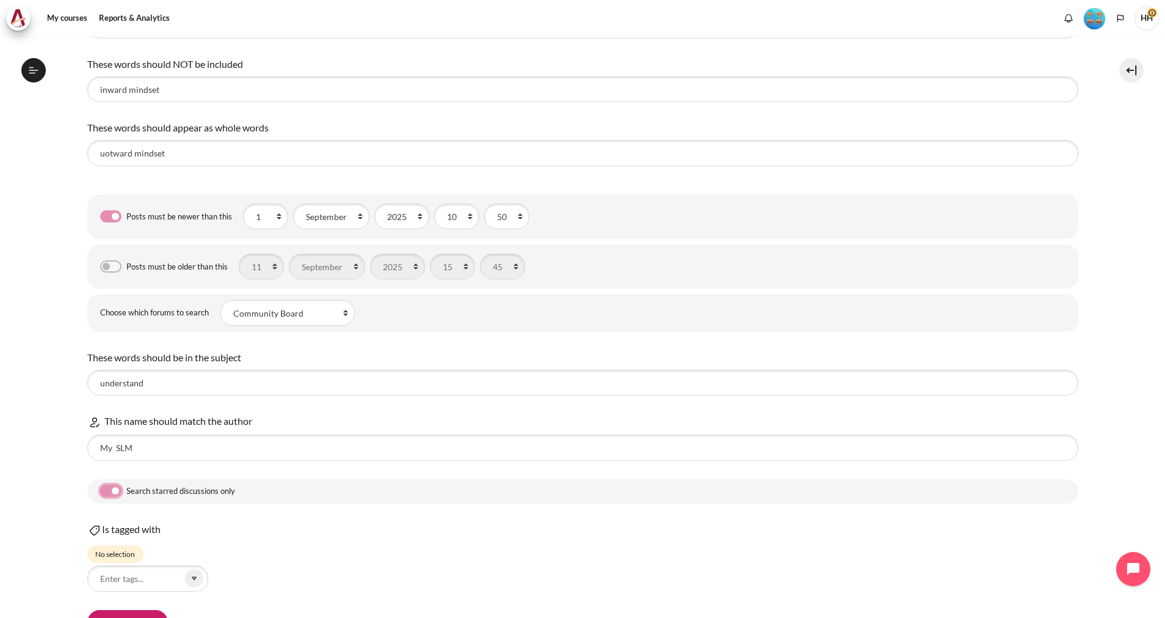
scroll to position [272, 0]
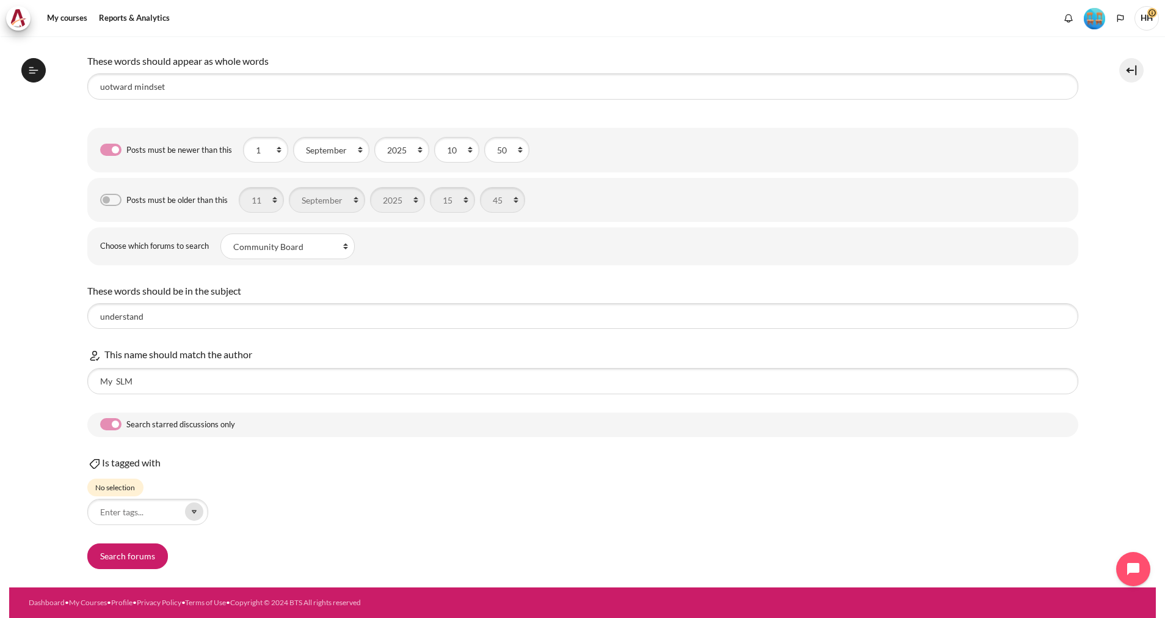
click at [195, 513] on icon "Content" at bounding box center [194, 511] width 11 height 11
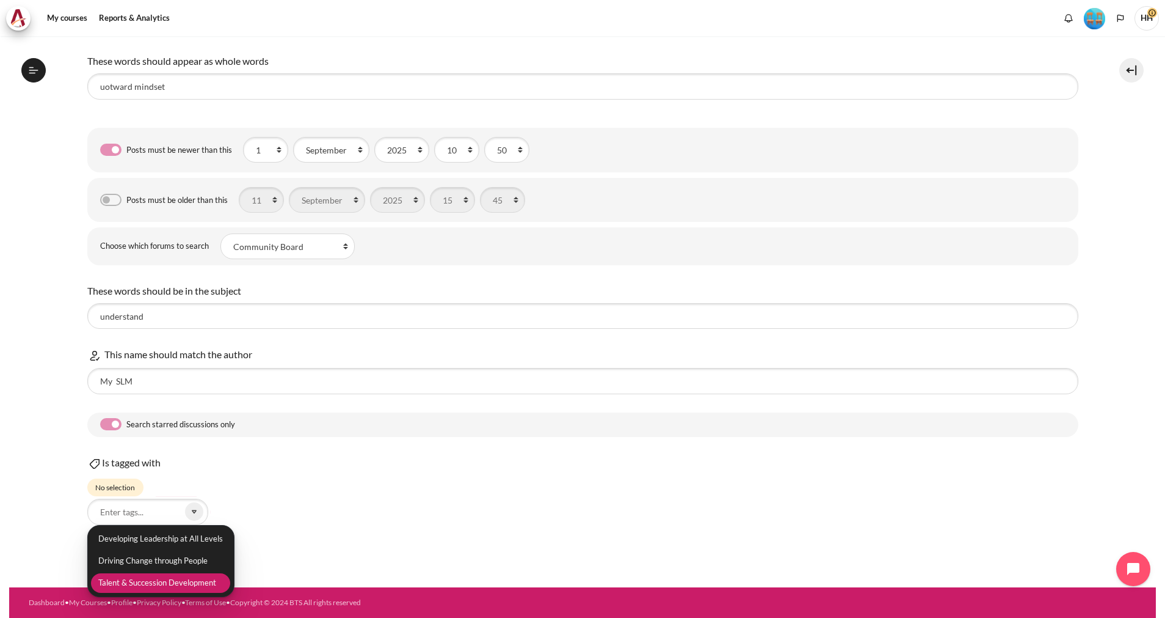
click at [161, 573] on li "Talent & Succession Development" at bounding box center [160, 583] width 139 height 20
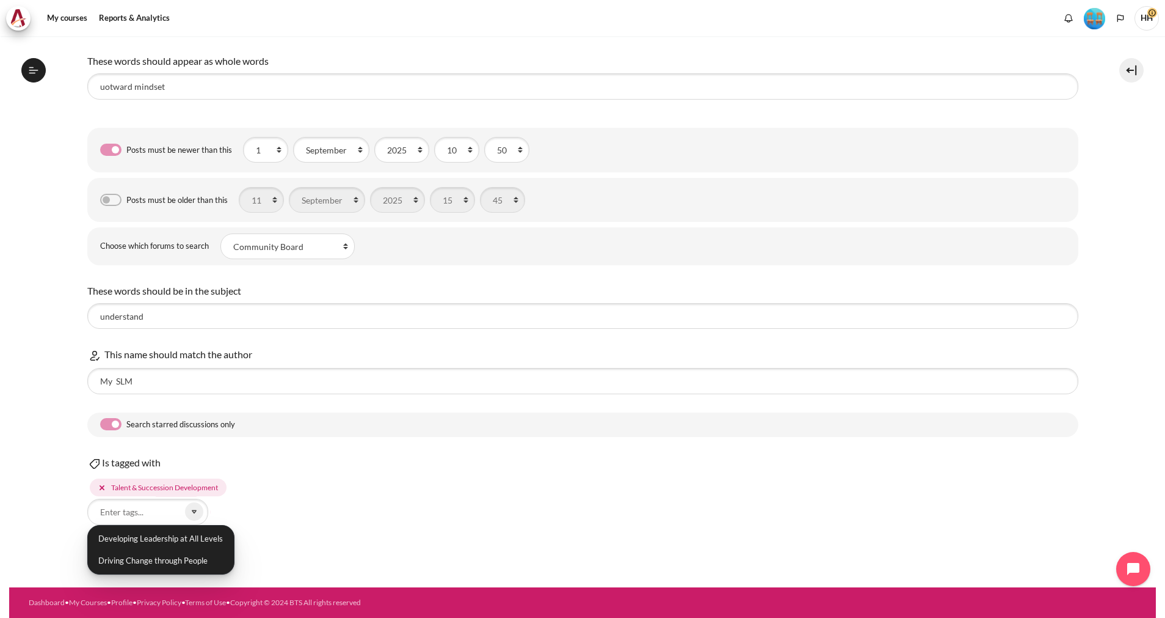
click at [381, 510] on div "Is tagged with Developing Leadership at All Levels Driving Change through Peopl…" at bounding box center [582, 489] width 991 height 69
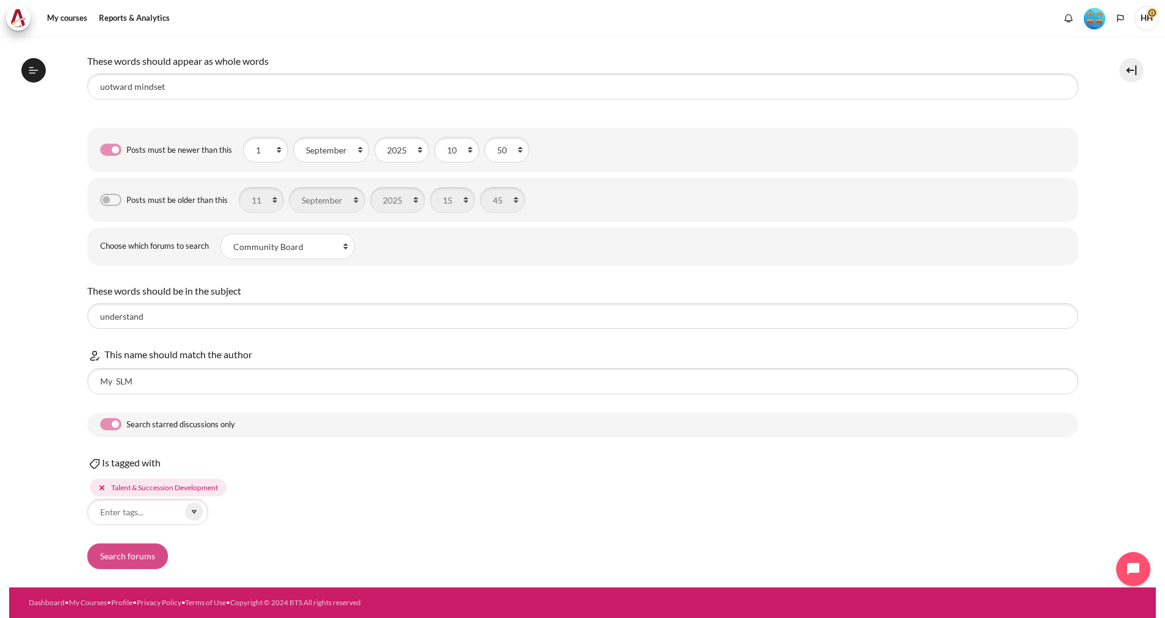
click at [133, 553] on button "Search forums" at bounding box center [127, 556] width 81 height 26
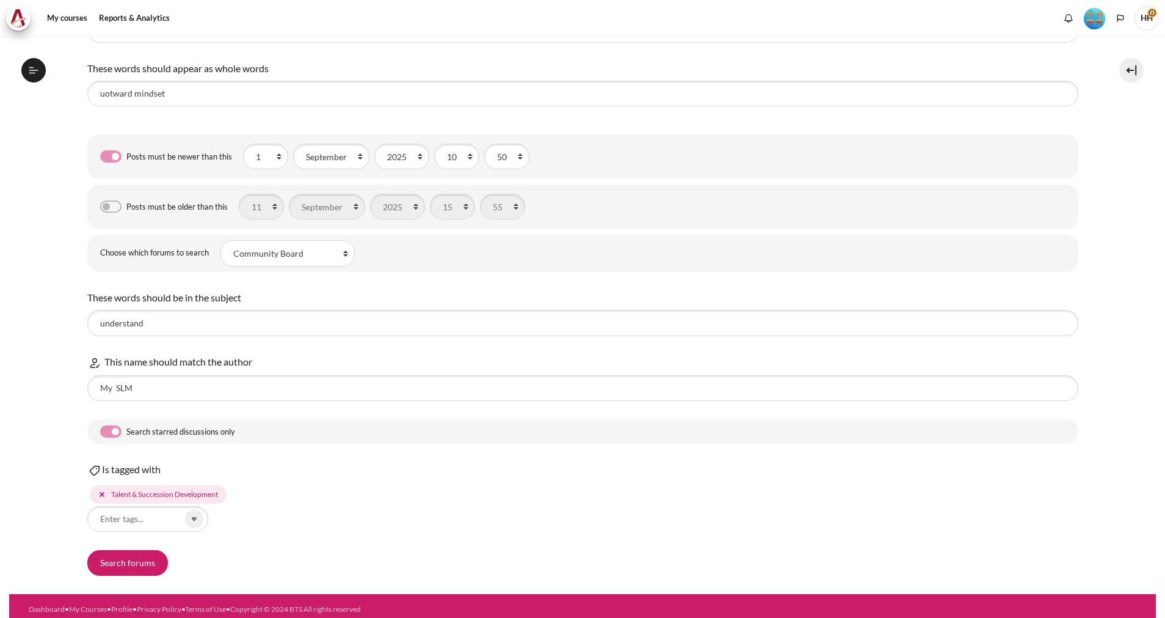
scroll to position [362, 0]
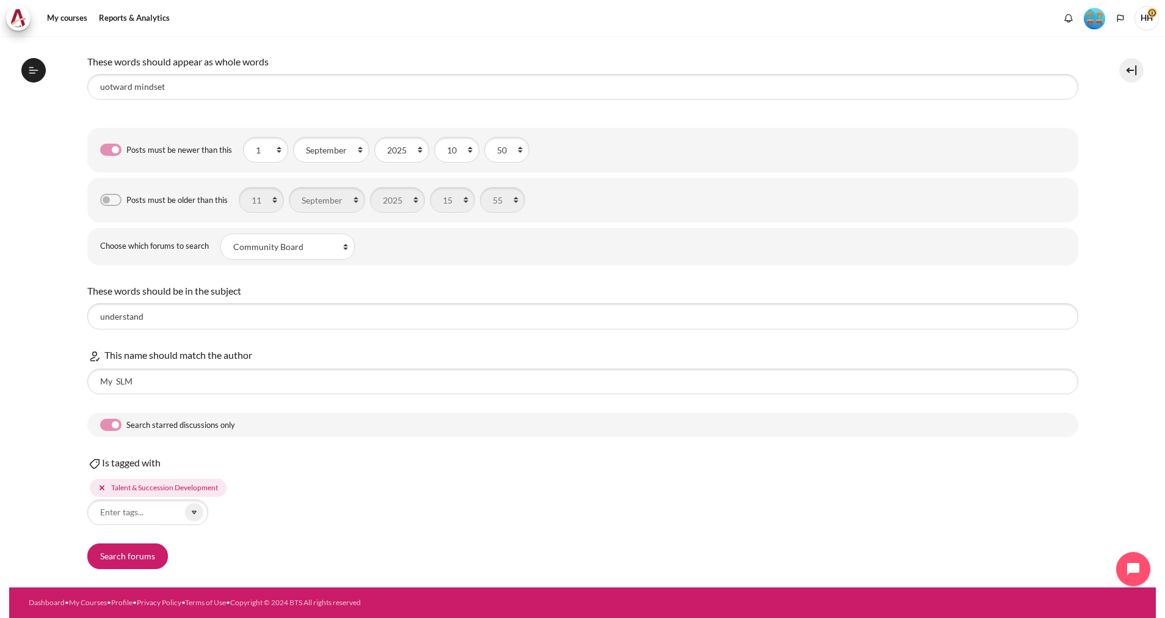
click at [111, 206] on div "Posts must be older than this" at bounding box center [164, 200] width 128 height 13
click at [126, 202] on label "Posts must be older than this" at bounding box center [176, 200] width 101 height 13
click at [579, 334] on div "These words can appear anywhere in the post see This exact phrase must appear i…" at bounding box center [582, 215] width 991 height 705
drag, startPoint x: 1156, startPoint y: 388, endPoint x: 1151, endPoint y: 426, distance: 38.7
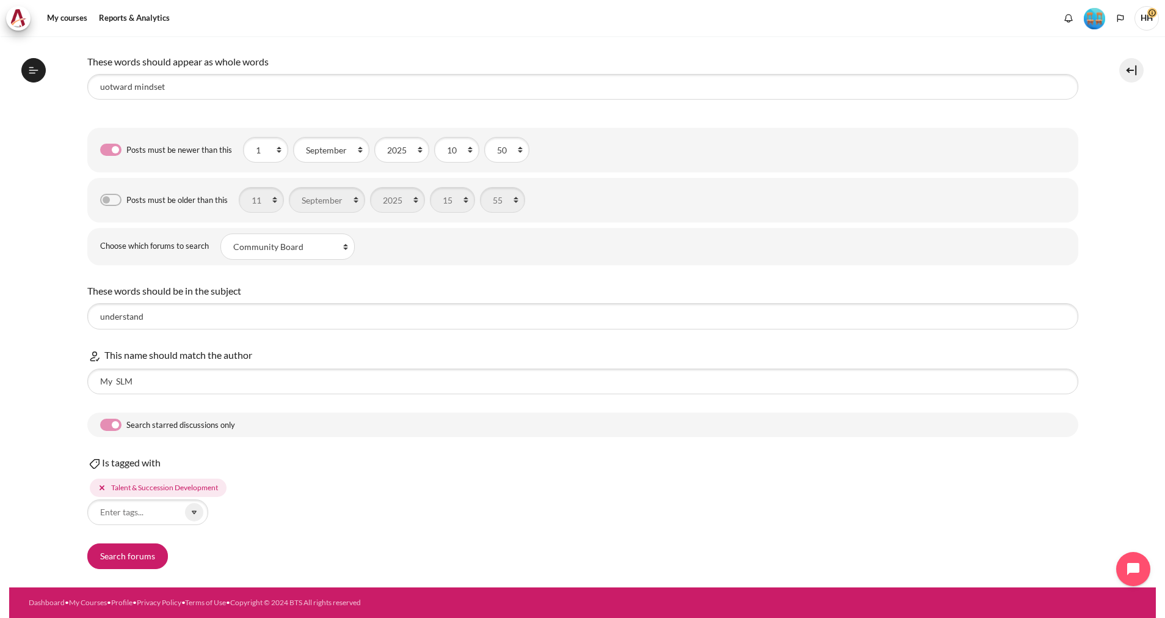
click at [1151, 426] on div "Outward GoBeyond - Vietnam Market Batch 2 (Jul 2025) Search results No posts Pl…" at bounding box center [582, 326] width 1165 height 581
click at [627, 443] on div "These words can appear anywhere in the post see This exact phrase must appear i…" at bounding box center [582, 215] width 991 height 705
drag, startPoint x: 1156, startPoint y: 359, endPoint x: 1118, endPoint y: 154, distance: 208.6
click at [1118, 154] on div "Outward GoBeyond - Vietnam Market Batch 2 (Jul 2025) Search results No posts Pl…" at bounding box center [582, 326] width 1165 height 581
drag, startPoint x: 1118, startPoint y: 154, endPoint x: 1070, endPoint y: 222, distance: 83.2
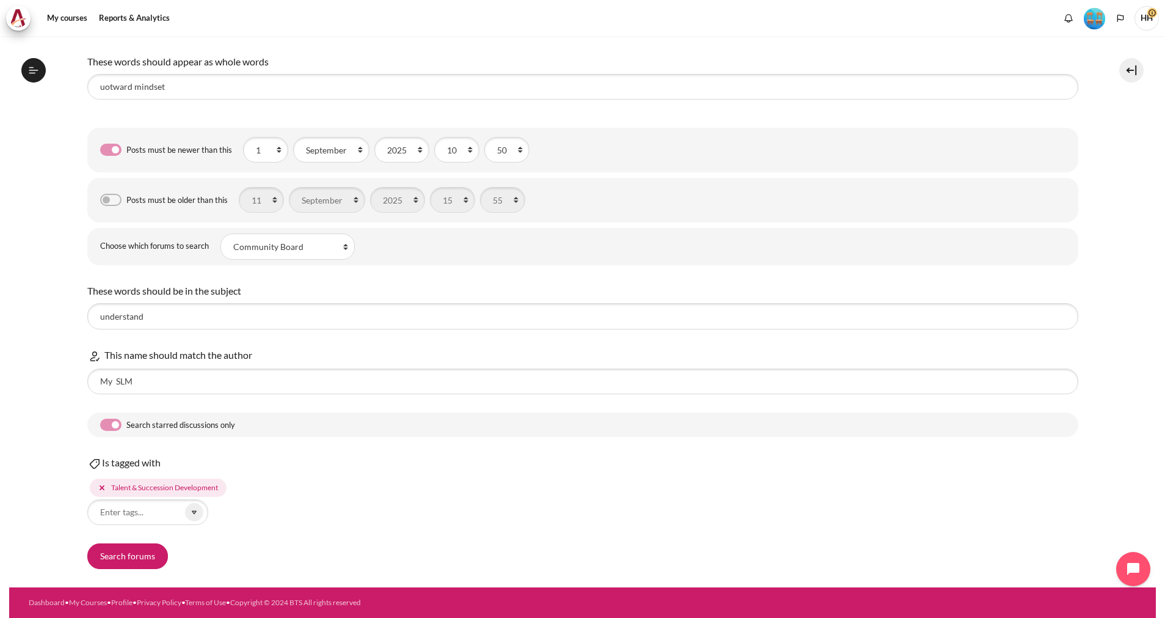
click at [1070, 222] on section "Outward GoBeyond - Vietnam Market Batch 2 (Jul 2025) Search results No posts Pl…" at bounding box center [582, 130] width 1147 height 913
click at [1143, 332] on section "Outward GoBeyond - Vietnam Market Batch 2 (Jul 2025) Search results No posts Pl…" at bounding box center [582, 130] width 1147 height 913
click at [192, 517] on icon "Content" at bounding box center [194, 511] width 11 height 11
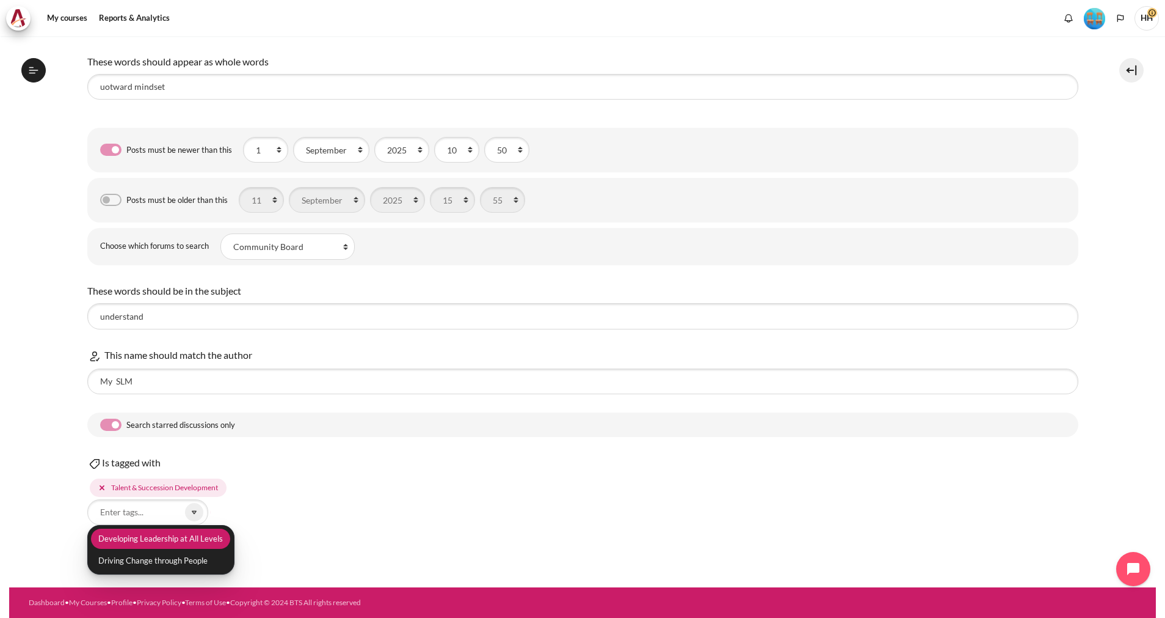
click at [181, 545] on li "Developing Leadership at All Levels" at bounding box center [160, 538] width 139 height 20
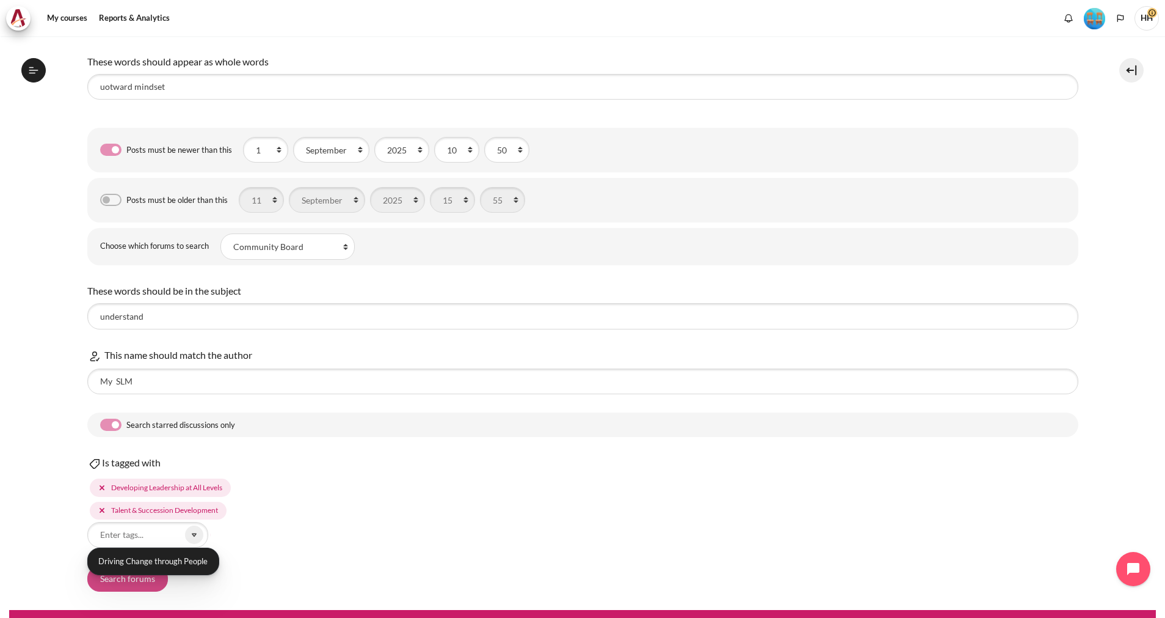
click at [136, 577] on button "Search forums" at bounding box center [127, 579] width 81 height 26
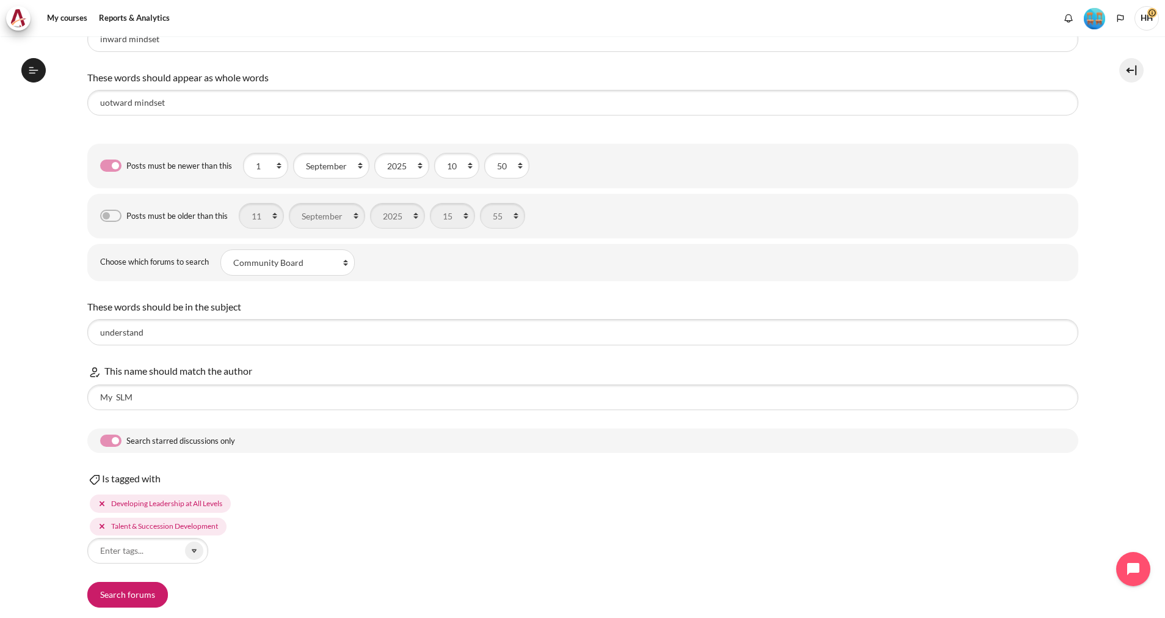
scroll to position [384, 0]
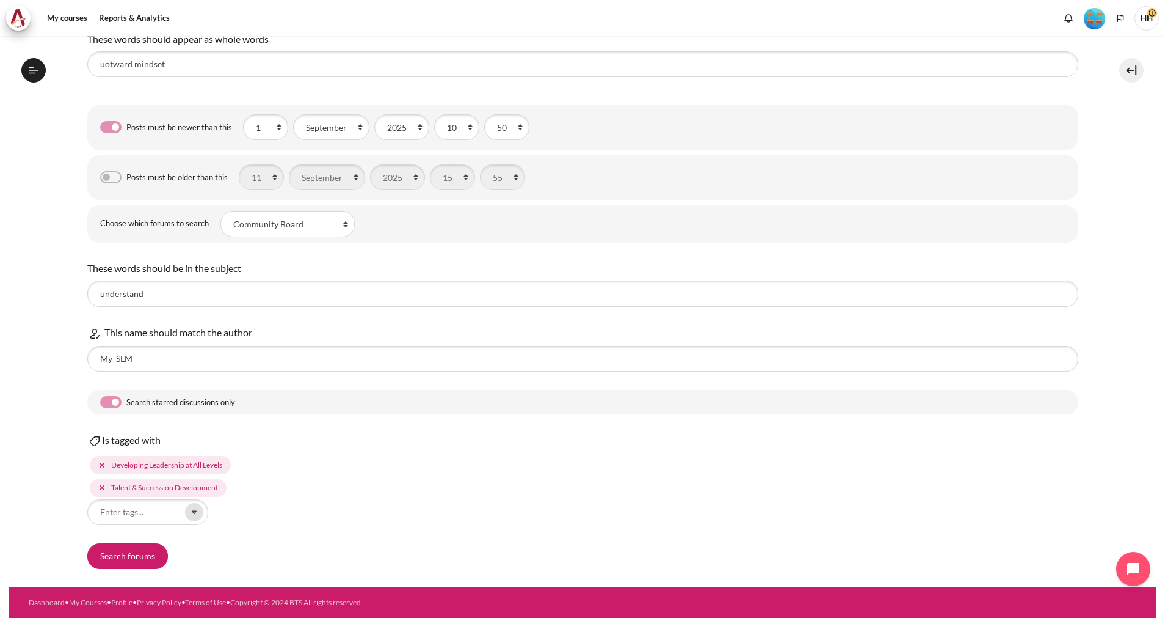
click at [194, 515] on icon "Content" at bounding box center [194, 511] width 11 height 11
click at [156, 537] on li "Driving Change through People" at bounding box center [153, 538] width 124 height 20
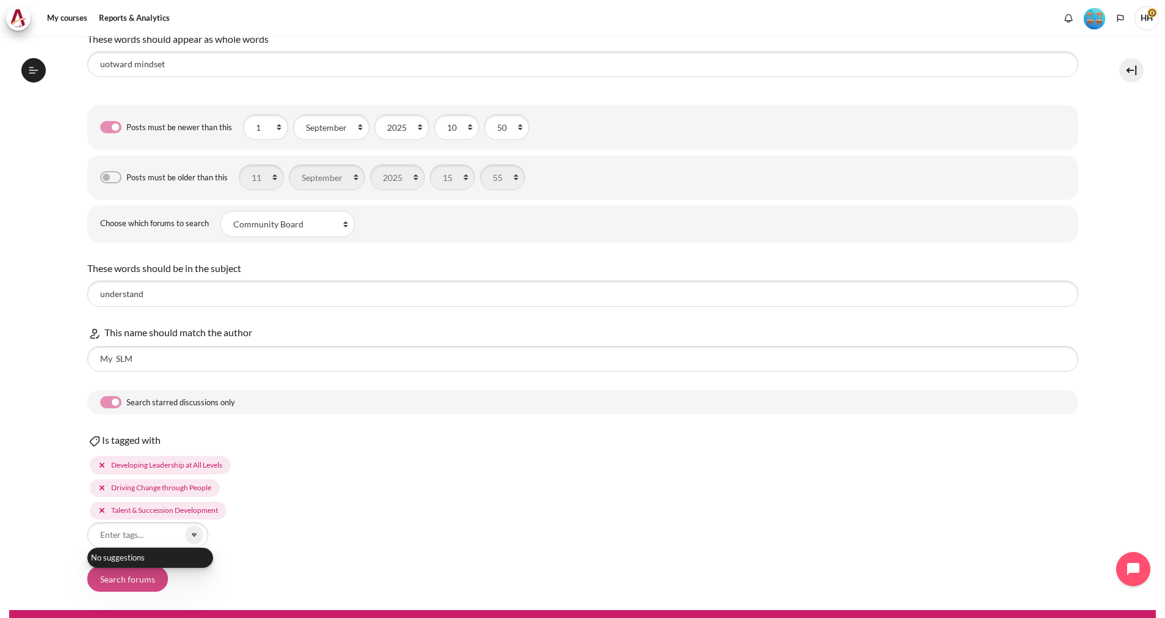
click at [121, 575] on button "Search forums" at bounding box center [127, 579] width 81 height 26
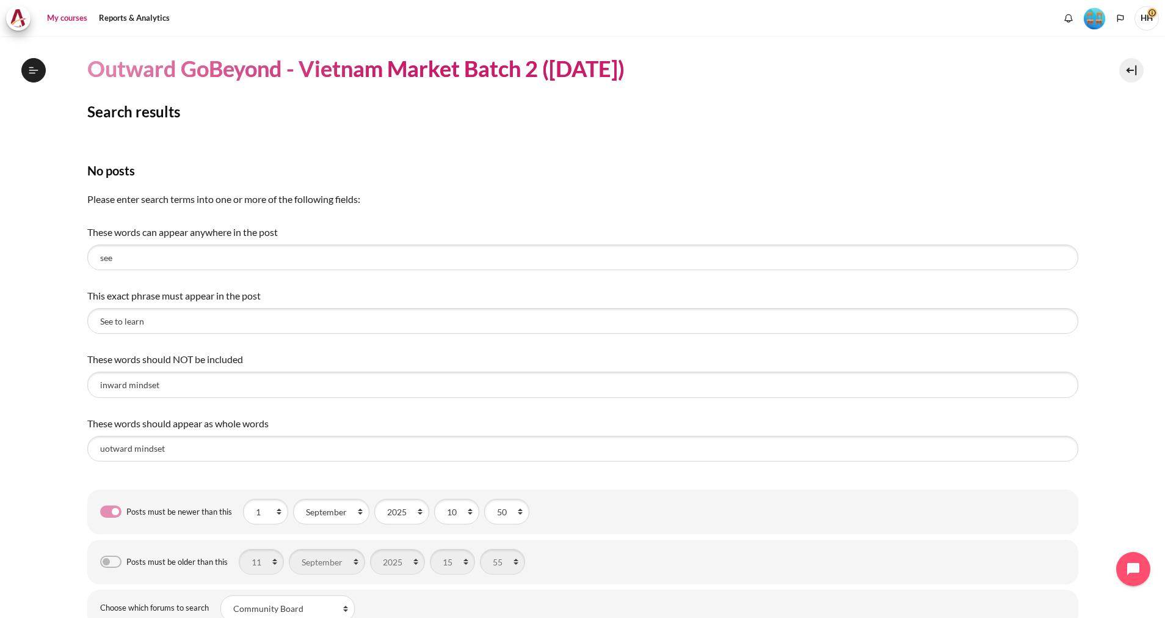
click at [48, 14] on link "My courses" at bounding box center [67, 18] width 49 height 24
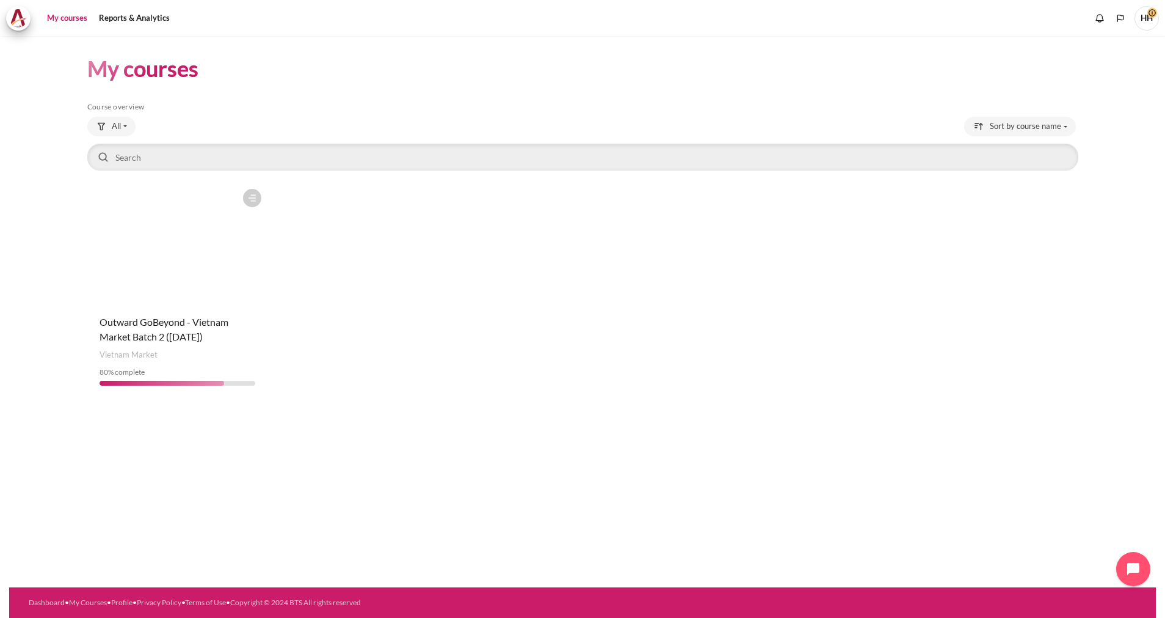
click at [160, 278] on figure "Content" at bounding box center [177, 244] width 181 height 122
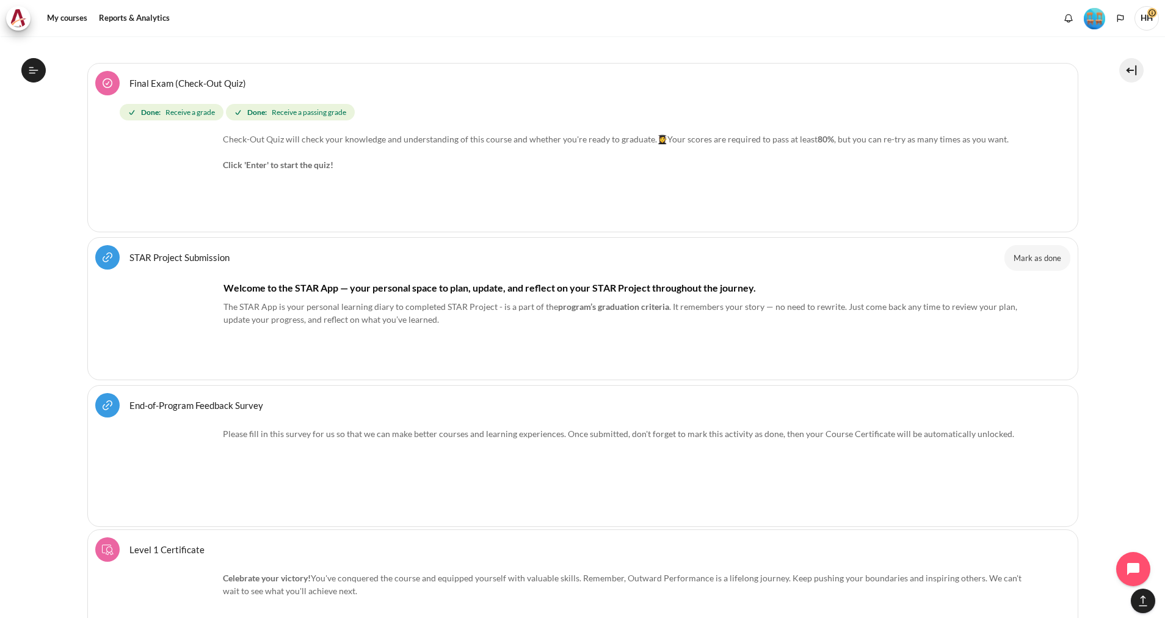
scroll to position [14290, 0]
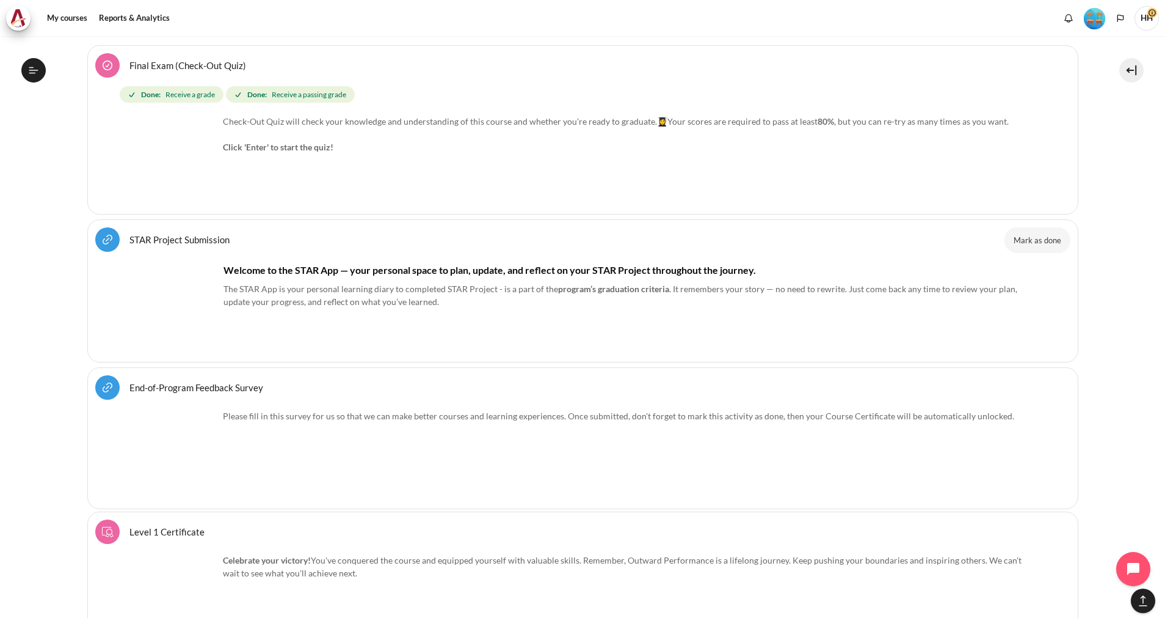
click at [184, 233] on link "STAR Project Submission URL" at bounding box center [179, 239] width 100 height 12
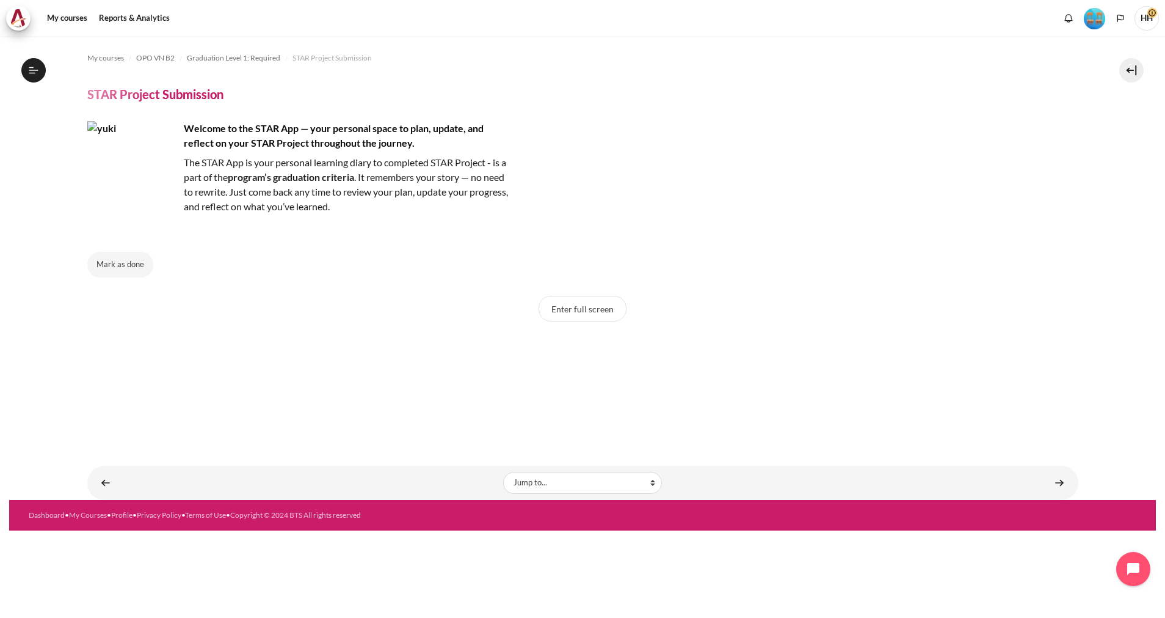
scroll to position [1109, 0]
